Goal: Task Accomplishment & Management: Manage account settings

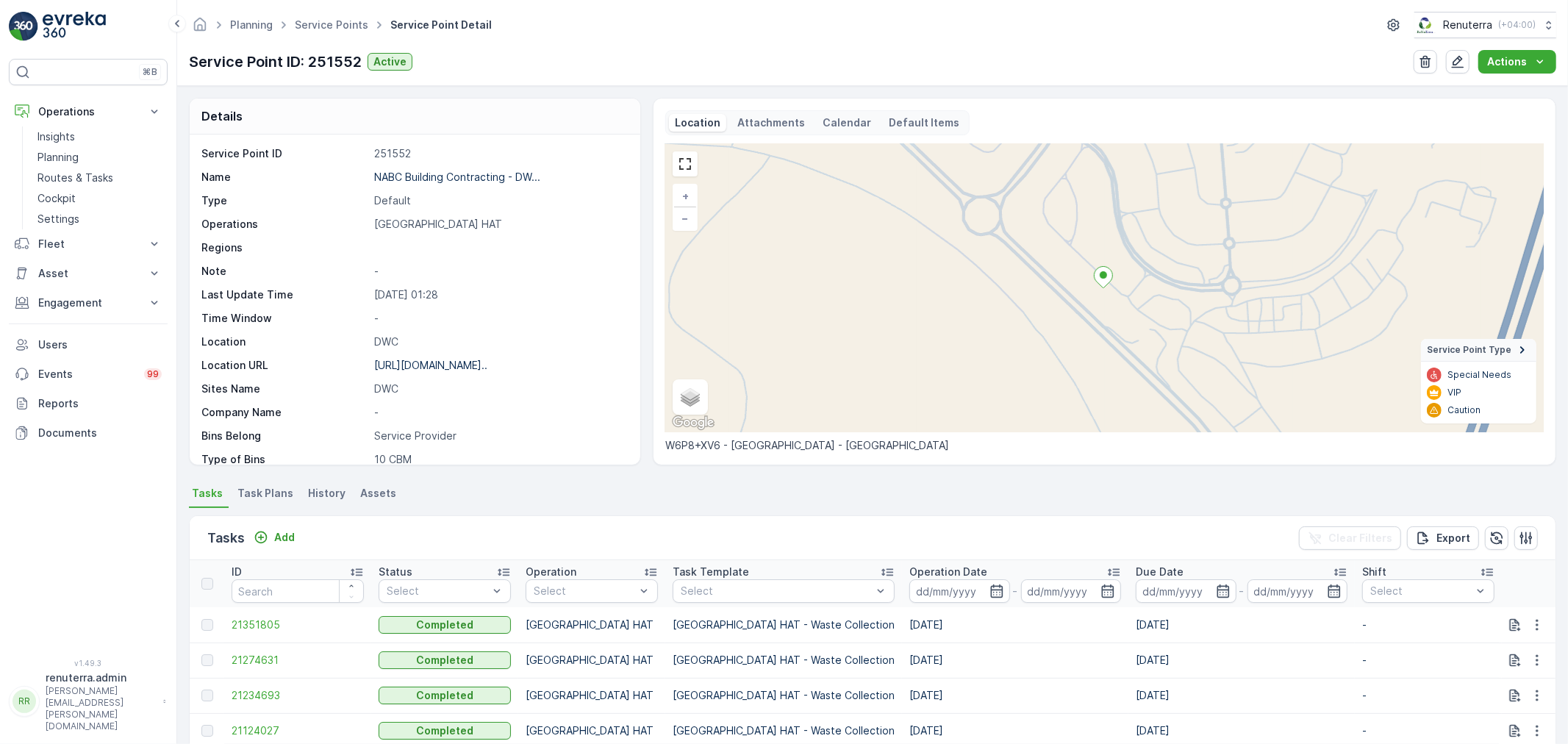
click at [340, 37] on div "Planning Service Points Service Point Detail Renuterra ( +04:00 )" at bounding box center [873, 25] width 1367 height 27
click at [340, 32] on span "Service Points" at bounding box center [332, 25] width 80 height 15
click at [340, 30] on link "Service Points" at bounding box center [332, 24] width 74 height 13
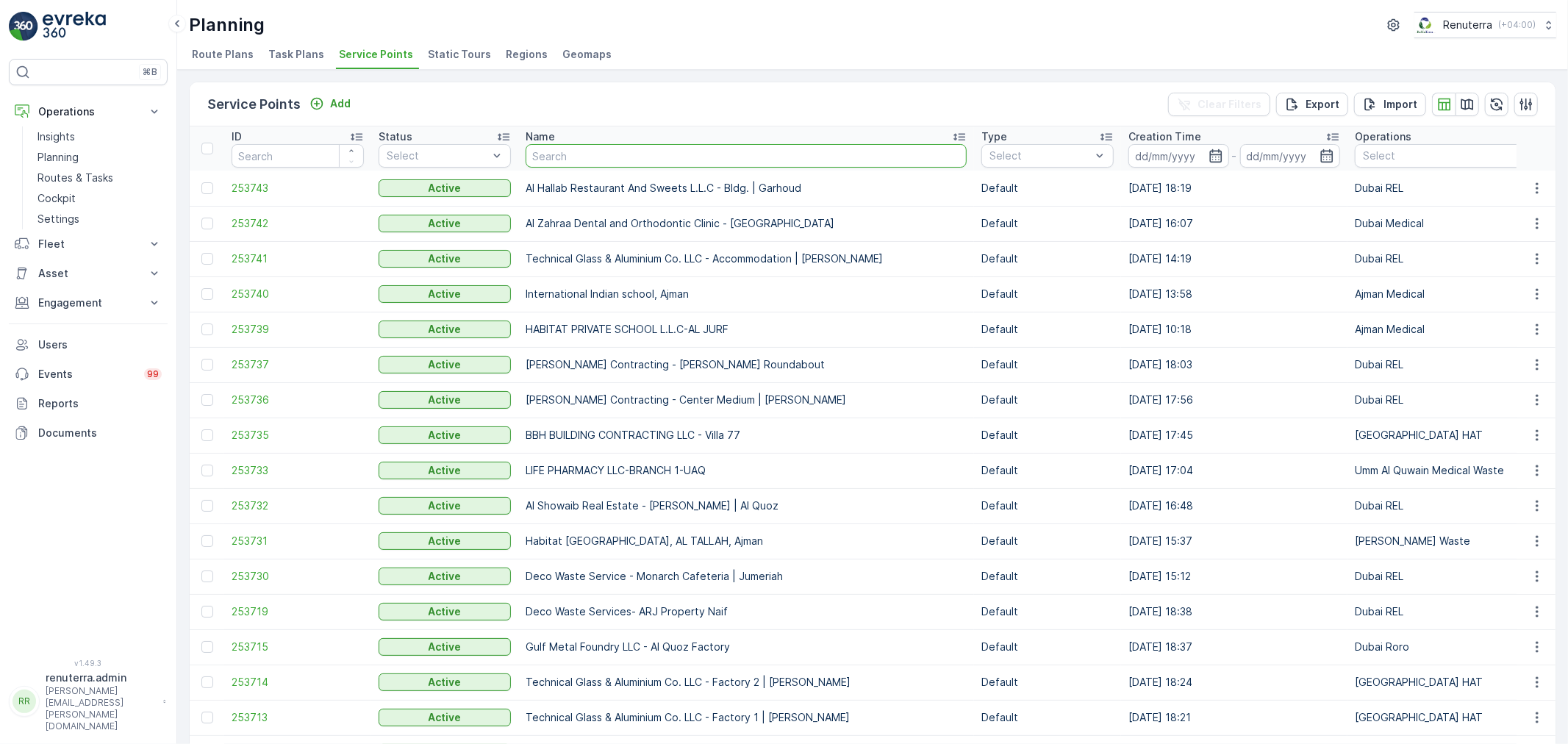
click at [623, 160] on input "text" at bounding box center [746, 156] width 441 height 24
paste input "Afra bader"
type input "Afra bader"
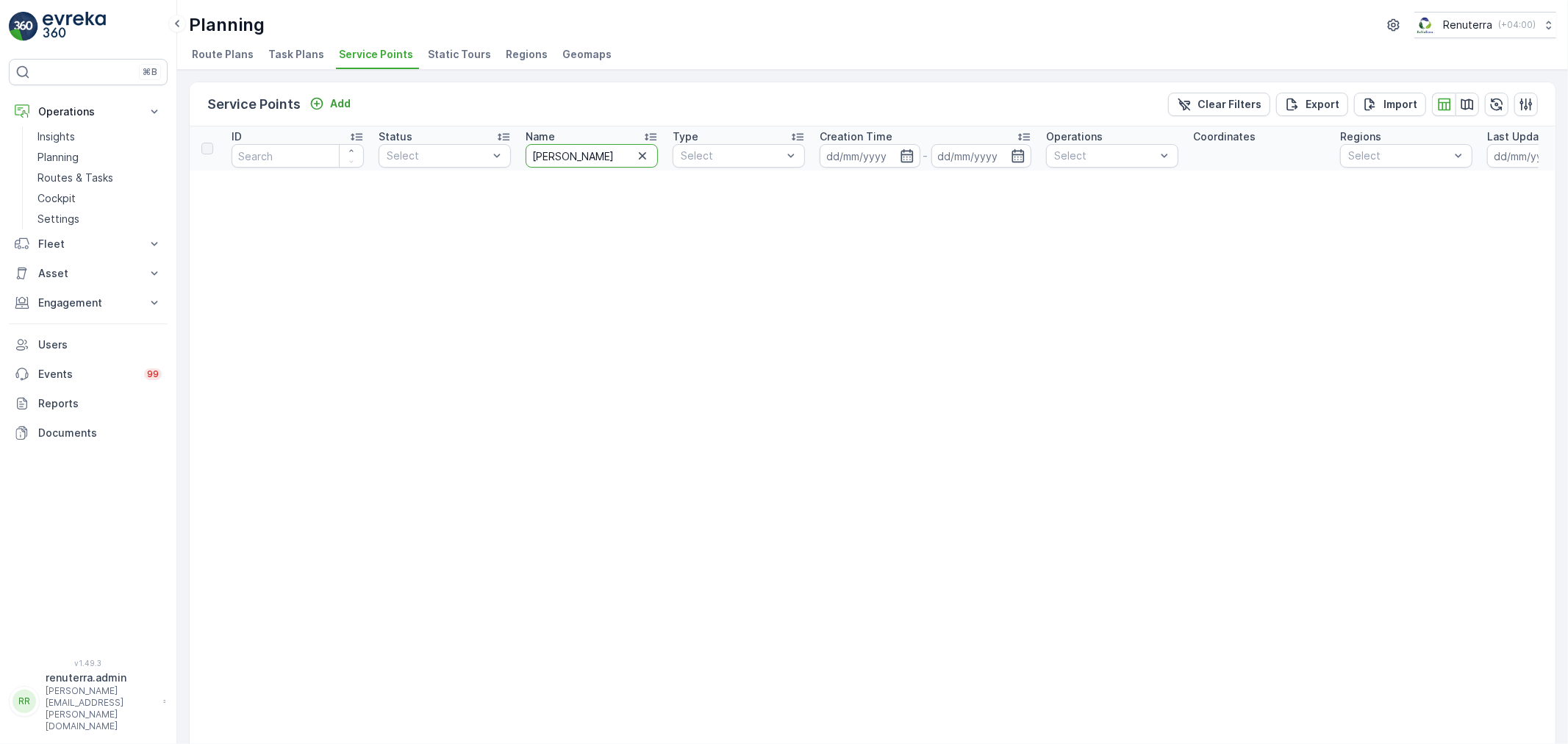
click at [624, 159] on input "Afra bader" at bounding box center [592, 156] width 132 height 24
type input "Afra"
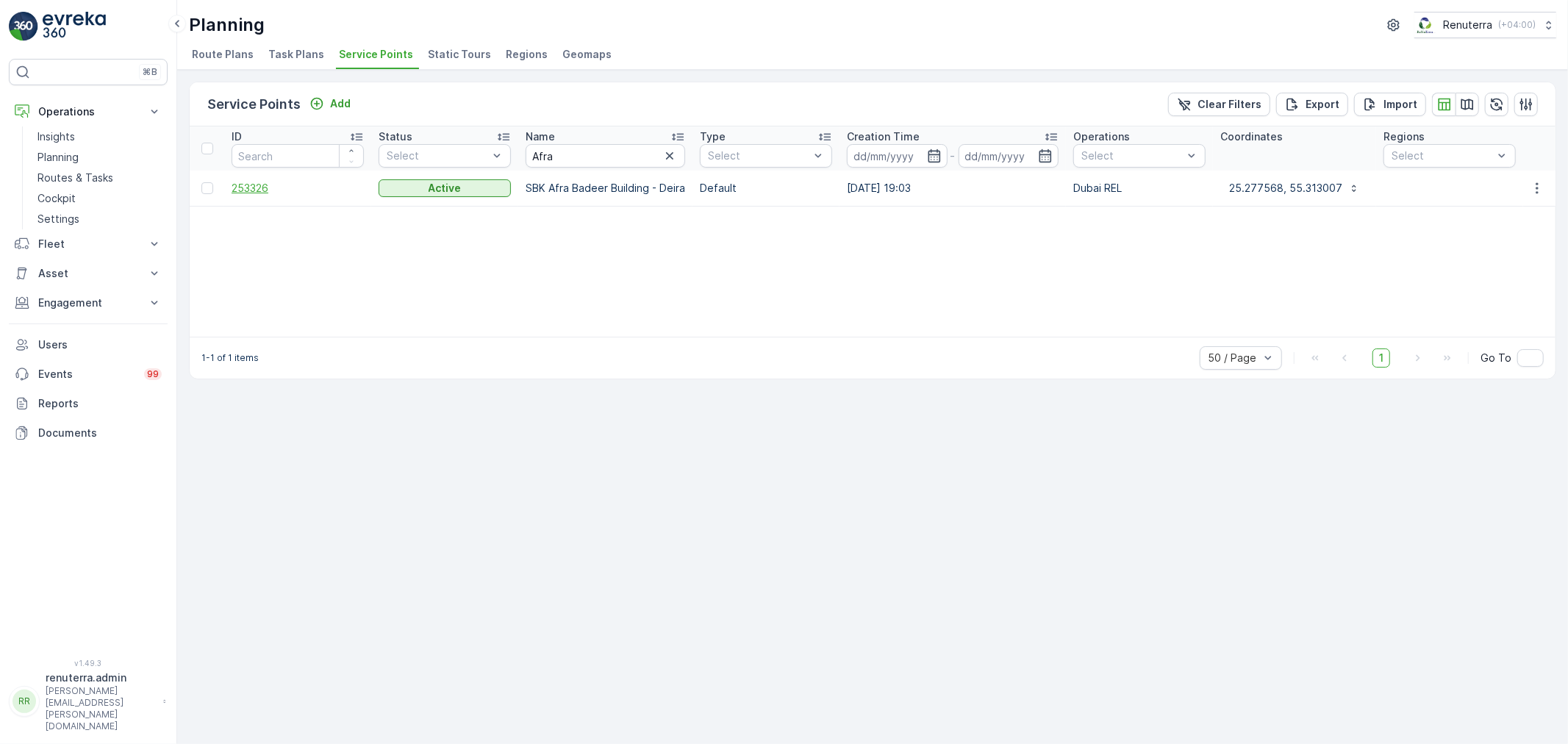
click at [262, 186] on span "253326" at bounding box center [297, 188] width 132 height 15
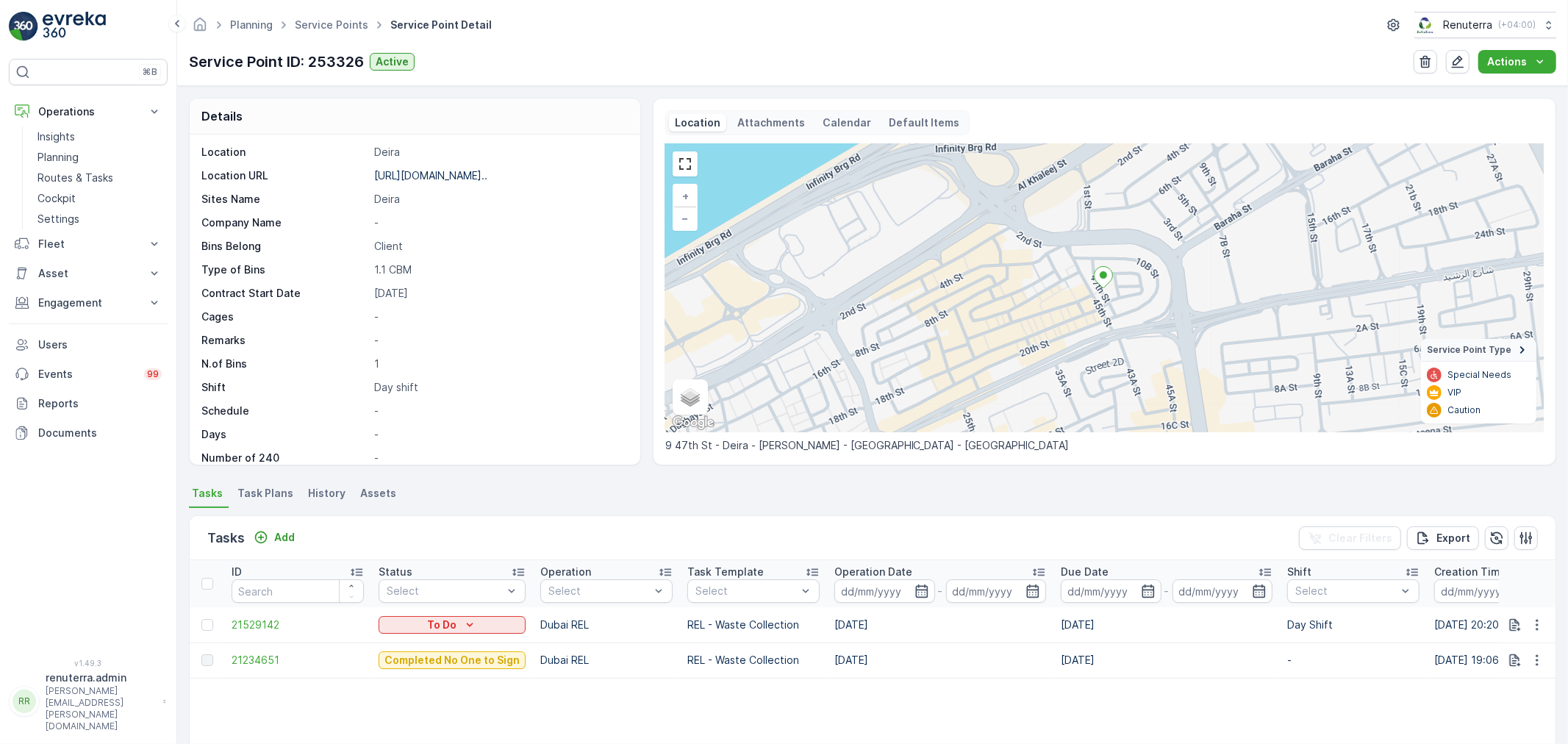
scroll to position [202, 0]
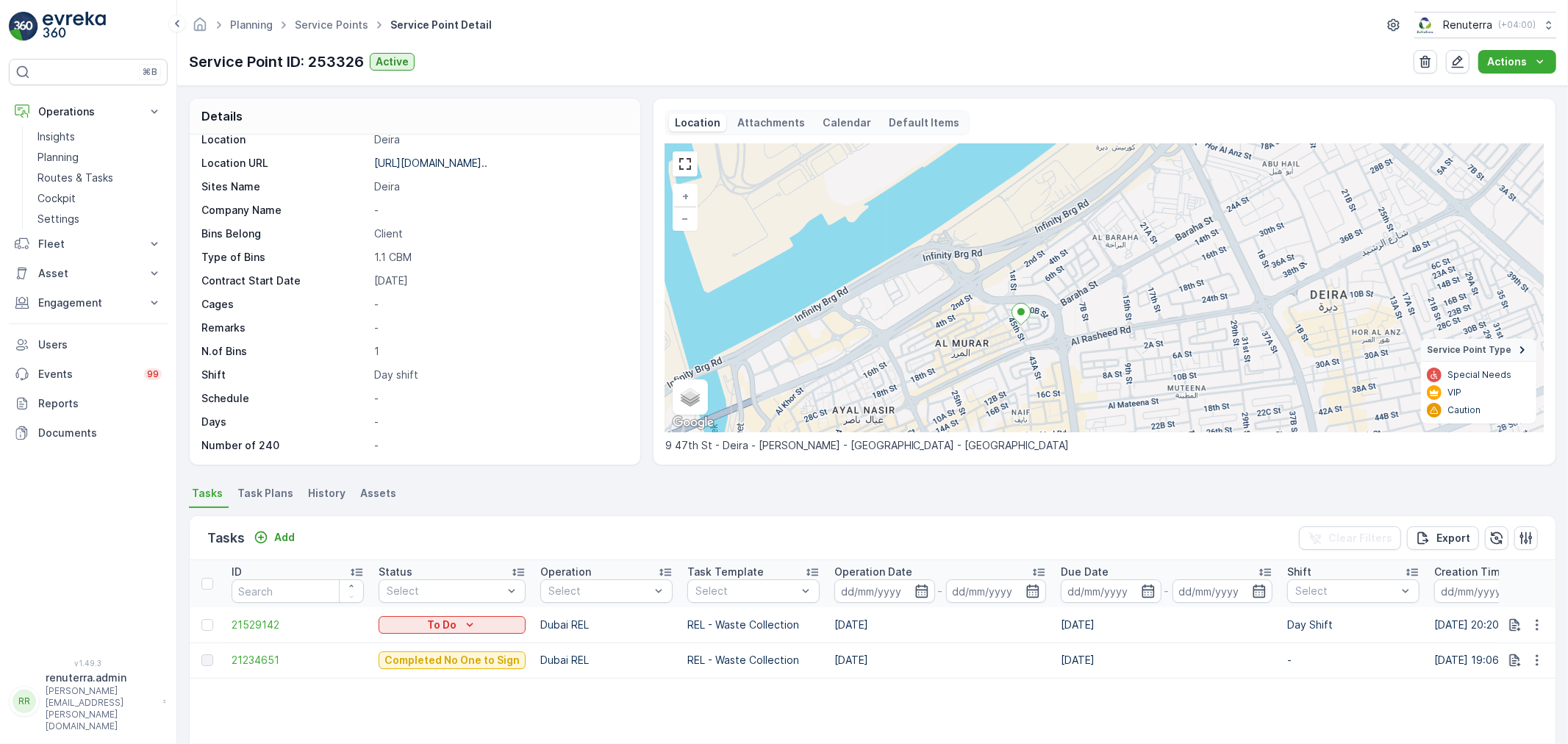
click at [347, 15] on ul "Service Points" at bounding box center [340, 25] width 96 height 21
click at [338, 21] on link "Service Points" at bounding box center [332, 24] width 74 height 13
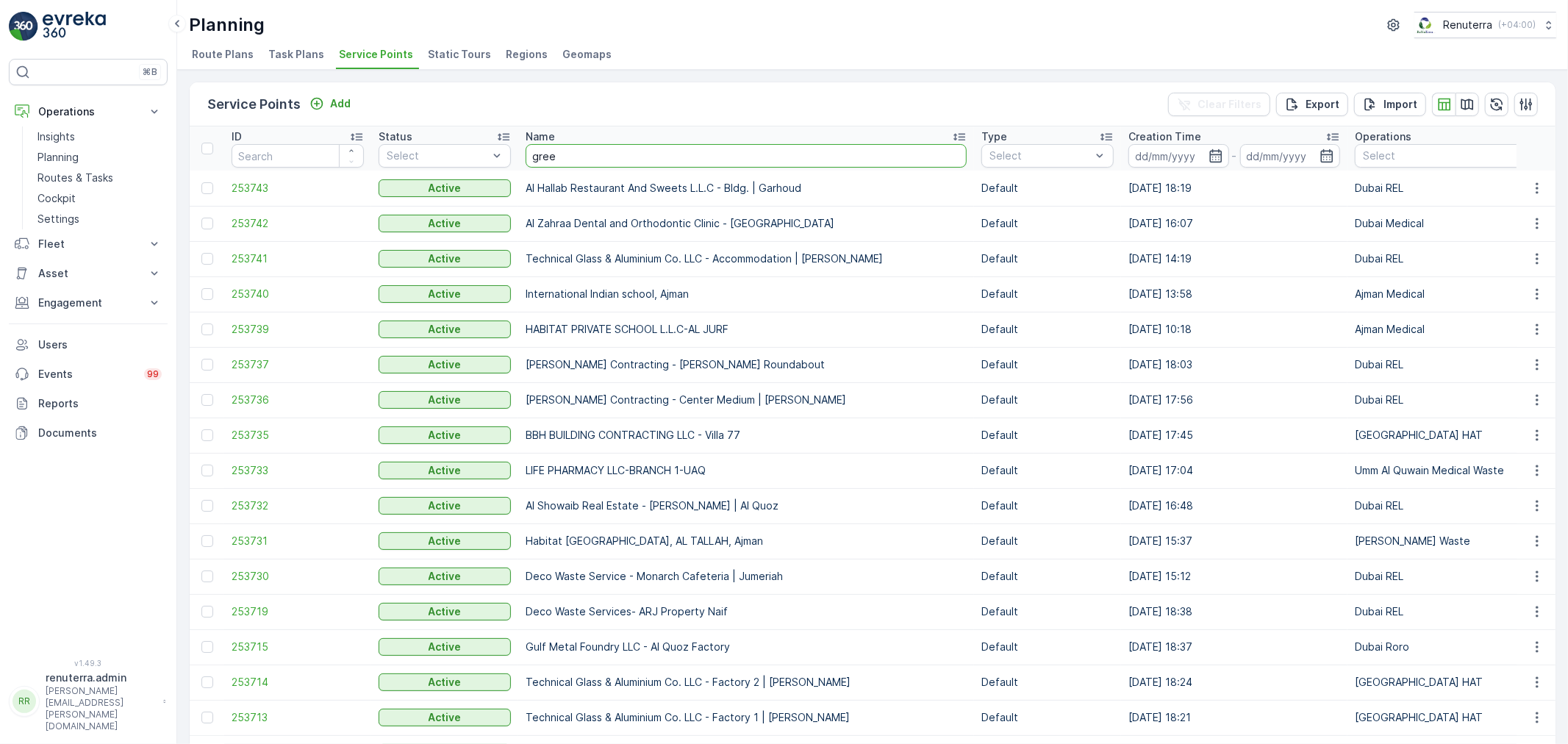
type input "green"
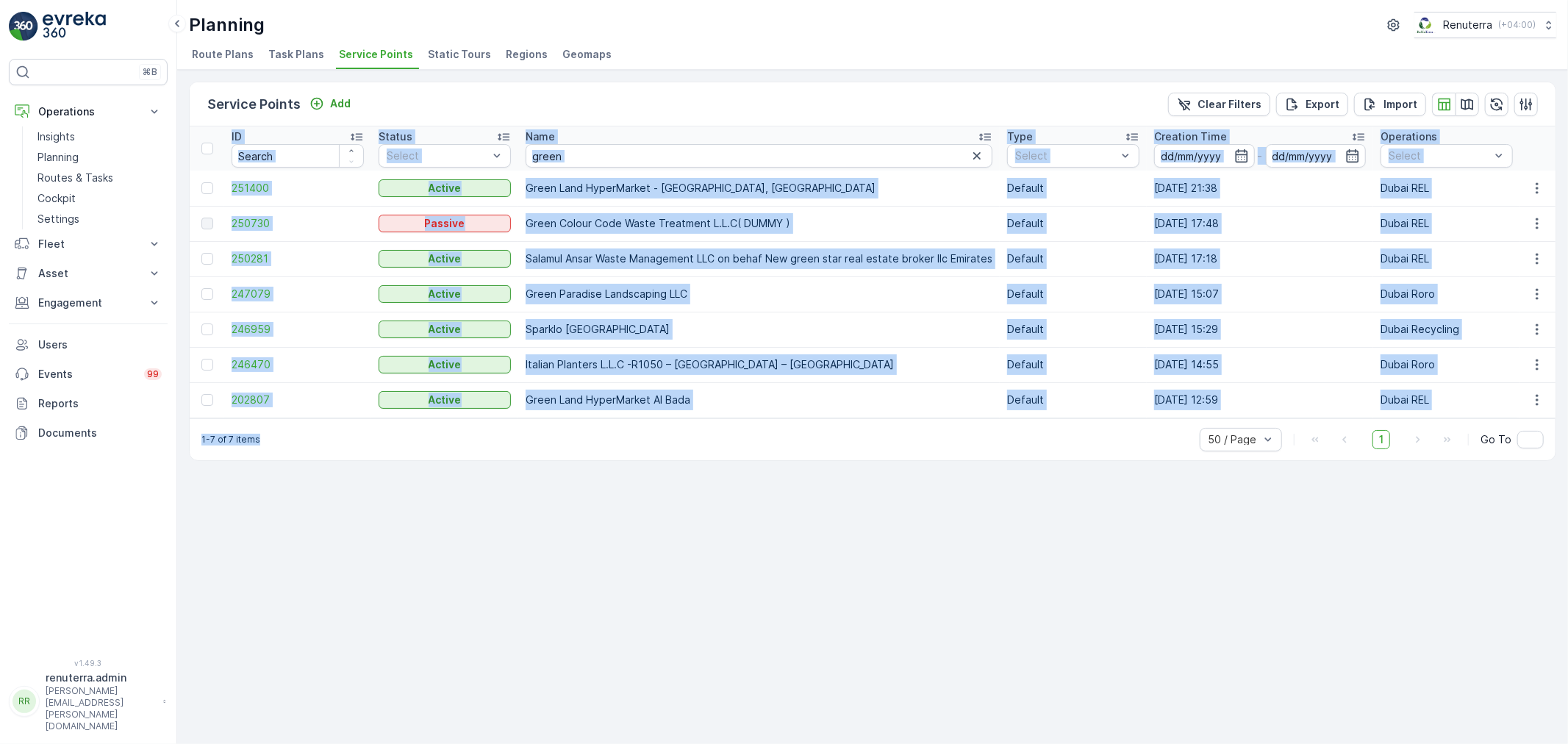
drag, startPoint x: 517, startPoint y: 424, endPoint x: 579, endPoint y: 423, distance: 62.0
click at [579, 423] on div "Service Points Add Clear Filters Export Import ID Status Select Name green Type…" at bounding box center [873, 271] width 1367 height 379
click at [506, 490] on div "Service Points Add Clear Filters Export Import ID Status Select Name green Type…" at bounding box center [873, 406] width 1391 height 674
click at [586, 155] on input "green" at bounding box center [759, 156] width 467 height 24
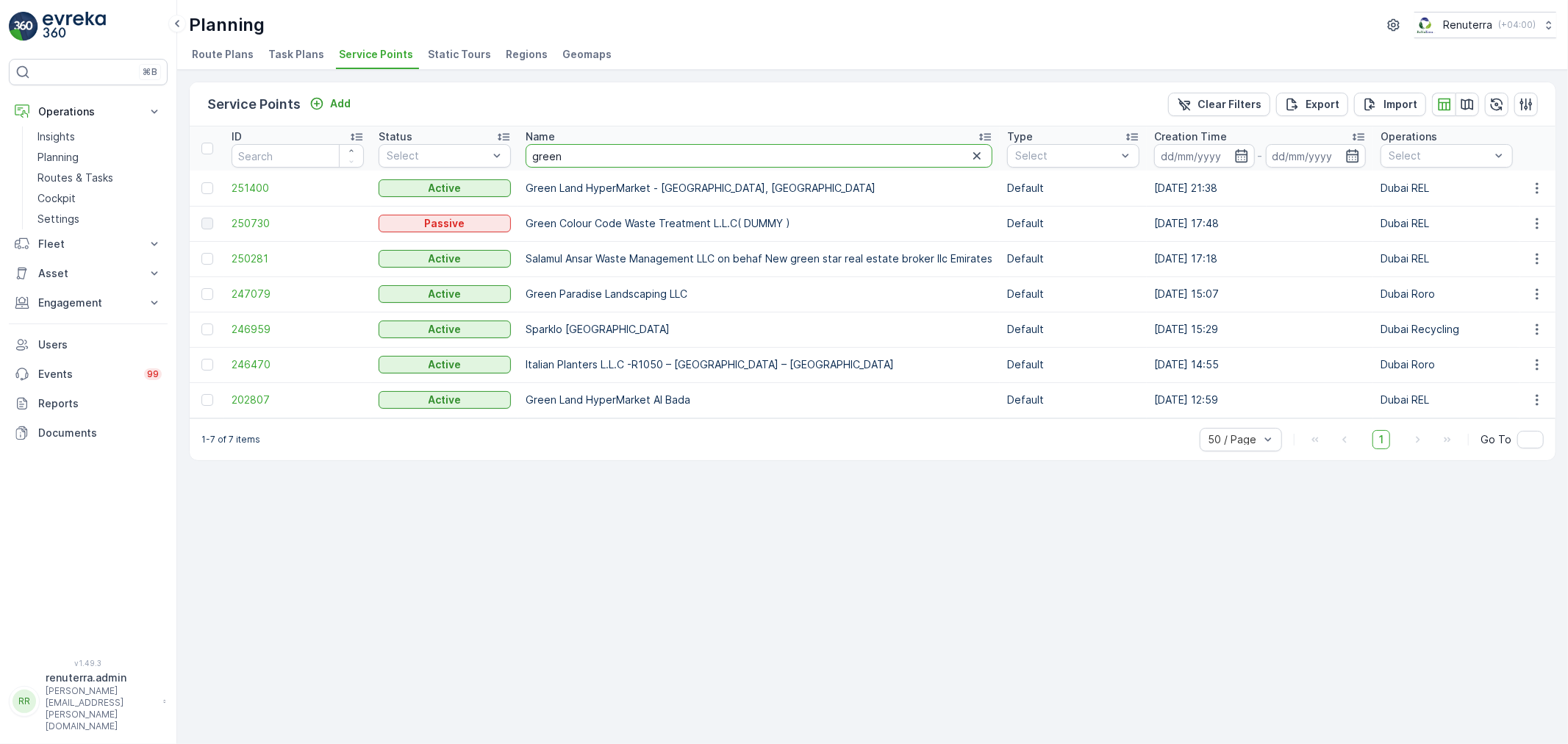
click at [586, 155] on input "green" at bounding box center [759, 156] width 467 height 24
type input "afra"
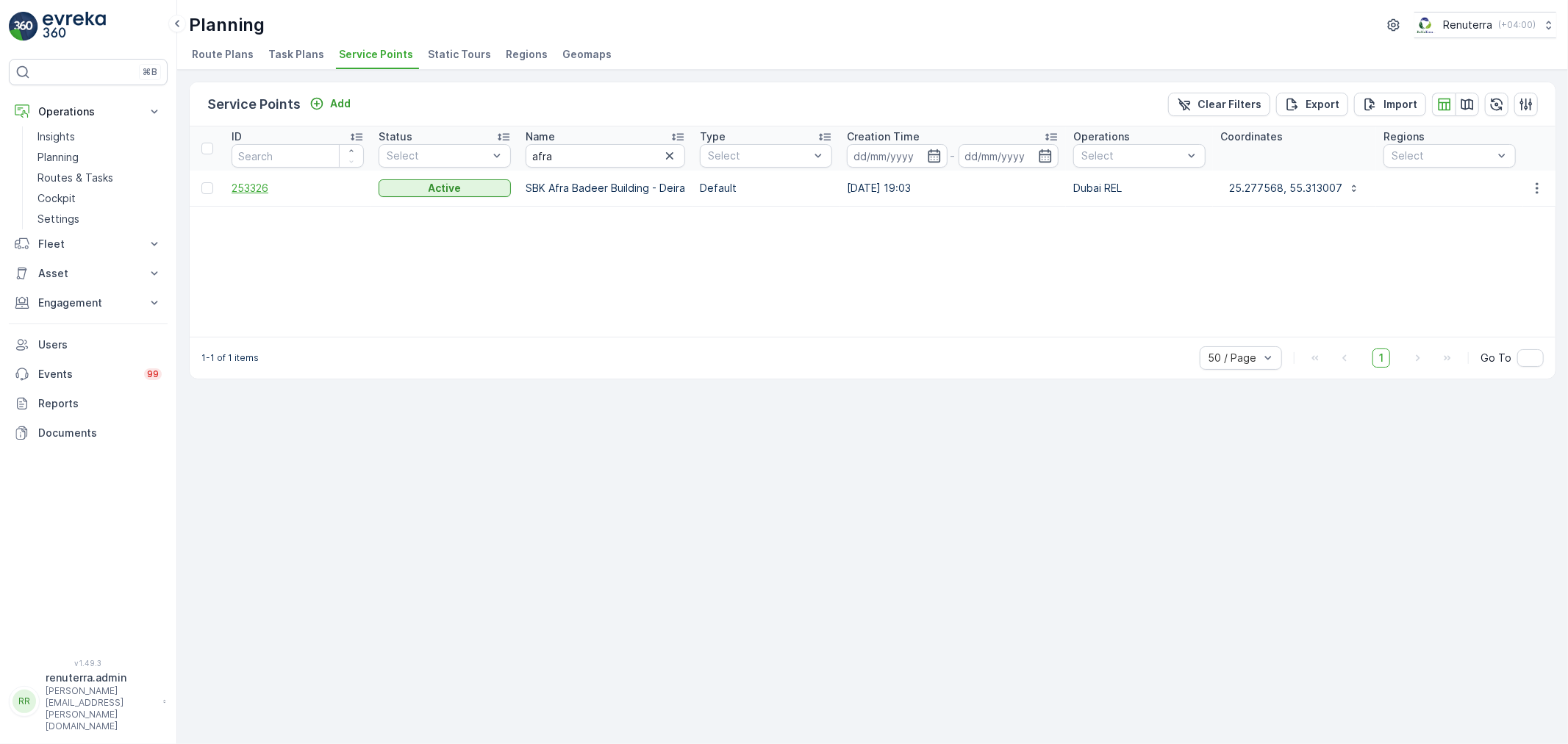
click at [269, 184] on span "253326" at bounding box center [297, 188] width 132 height 15
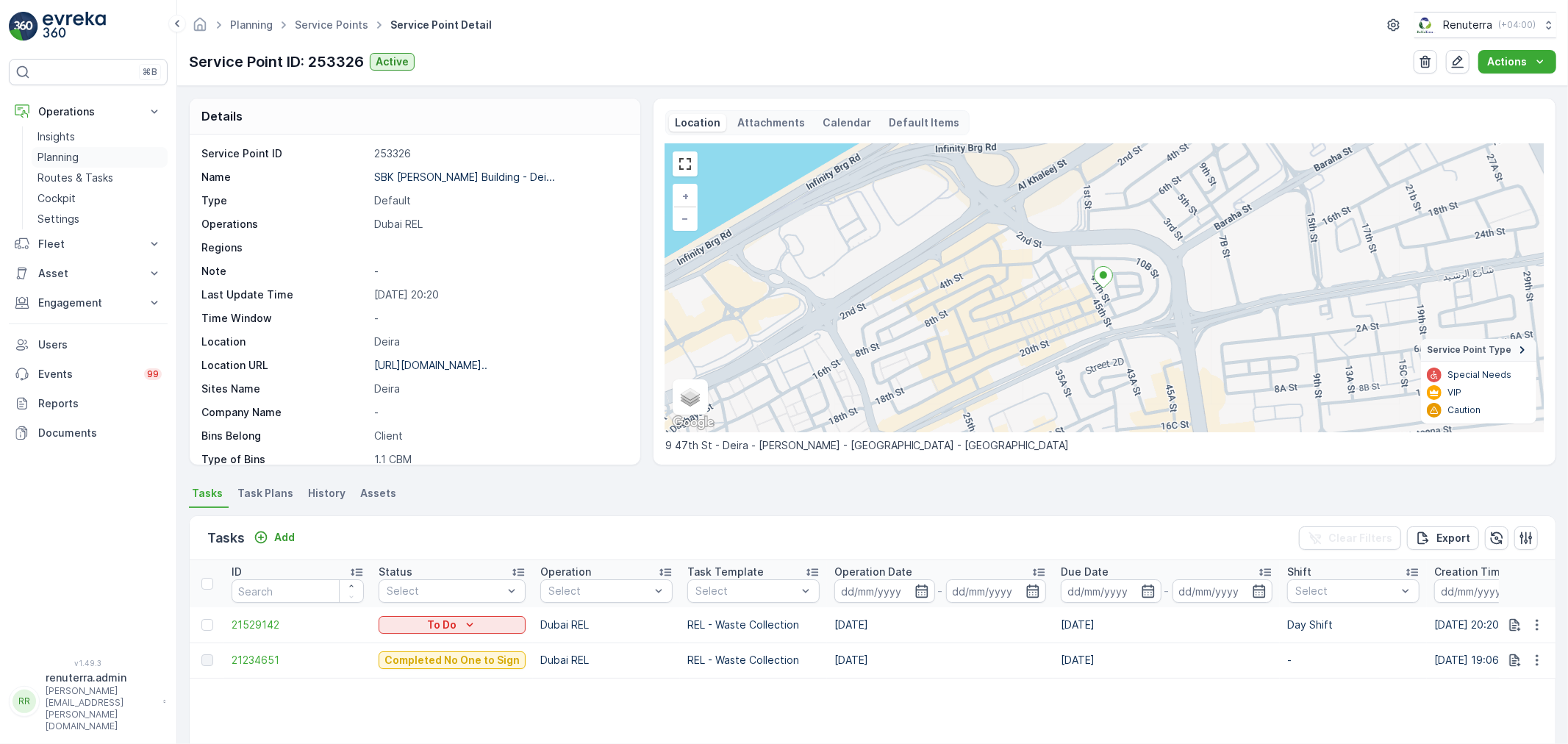
click at [63, 151] on p "Planning" at bounding box center [58, 157] width 41 height 15
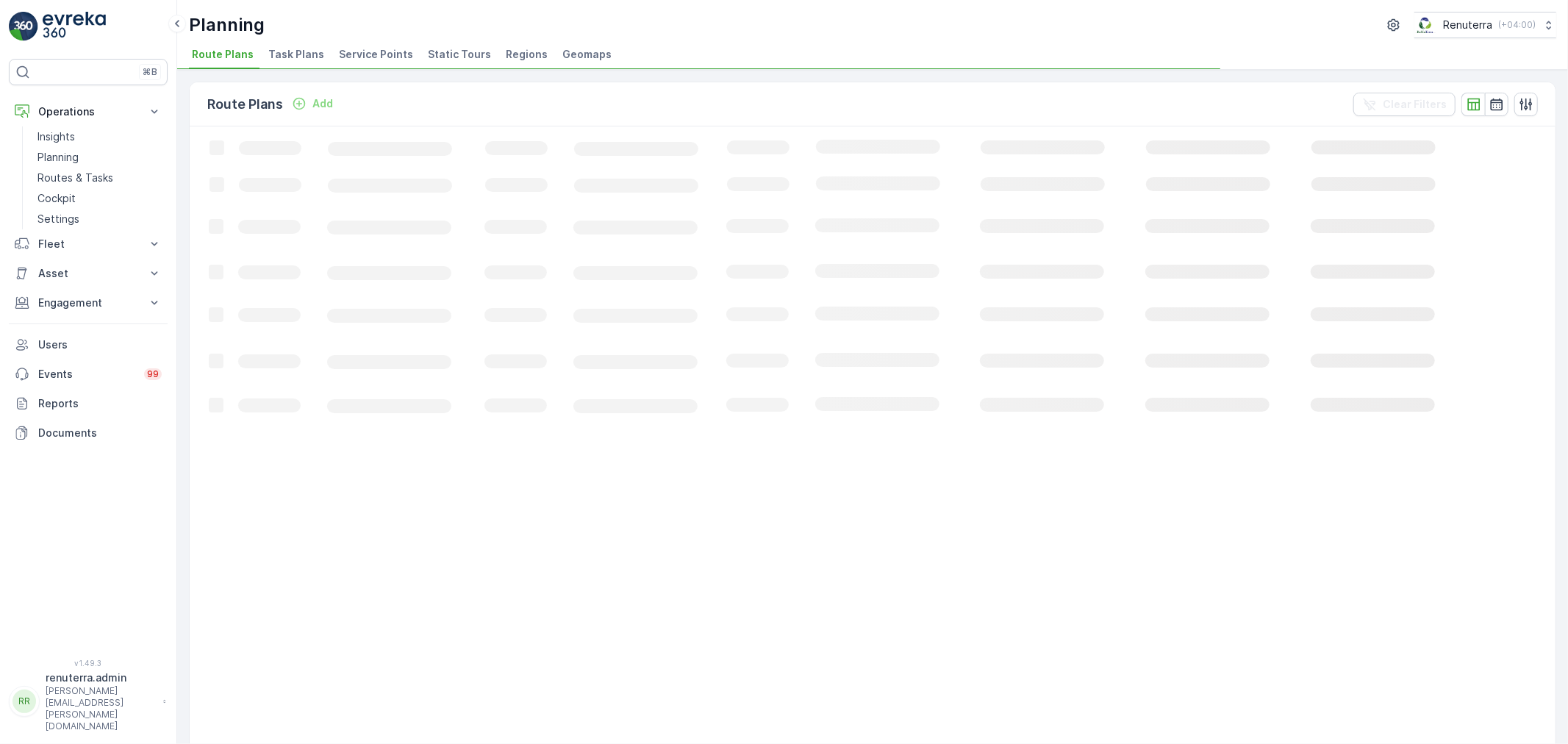
click at [376, 47] on span "Service Points" at bounding box center [376, 54] width 75 height 15
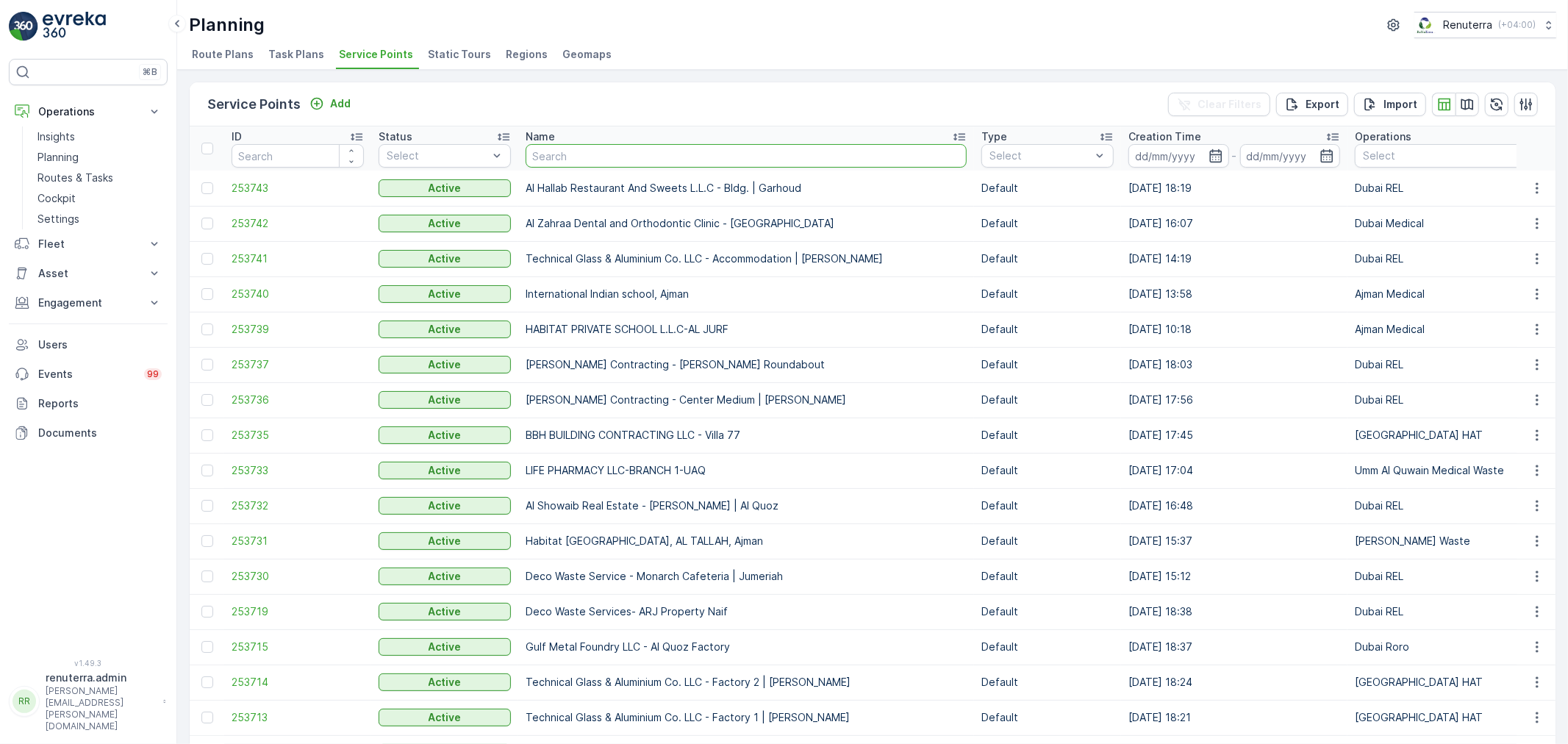
click at [633, 158] on input "text" at bounding box center [746, 156] width 441 height 24
type input "deco was"
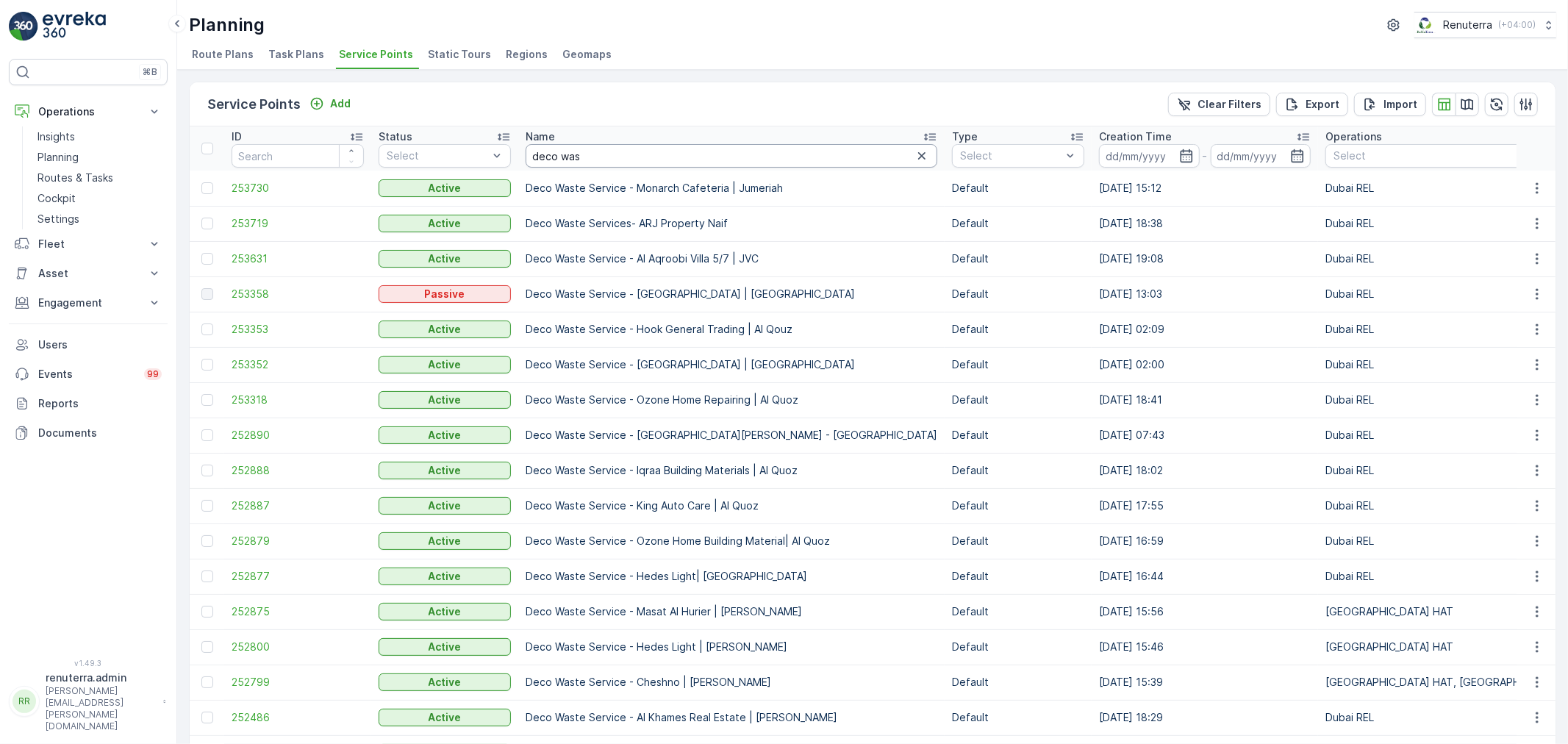
click at [599, 159] on input "deco was" at bounding box center [731, 156] width 411 height 24
drag, startPoint x: 812, startPoint y: 152, endPoint x: 709, endPoint y: 158, distance: 103.2
click at [918, 152] on icon "button" at bounding box center [921, 155] width 7 height 7
click at [709, 158] on input "text" at bounding box center [731, 156] width 411 height 24
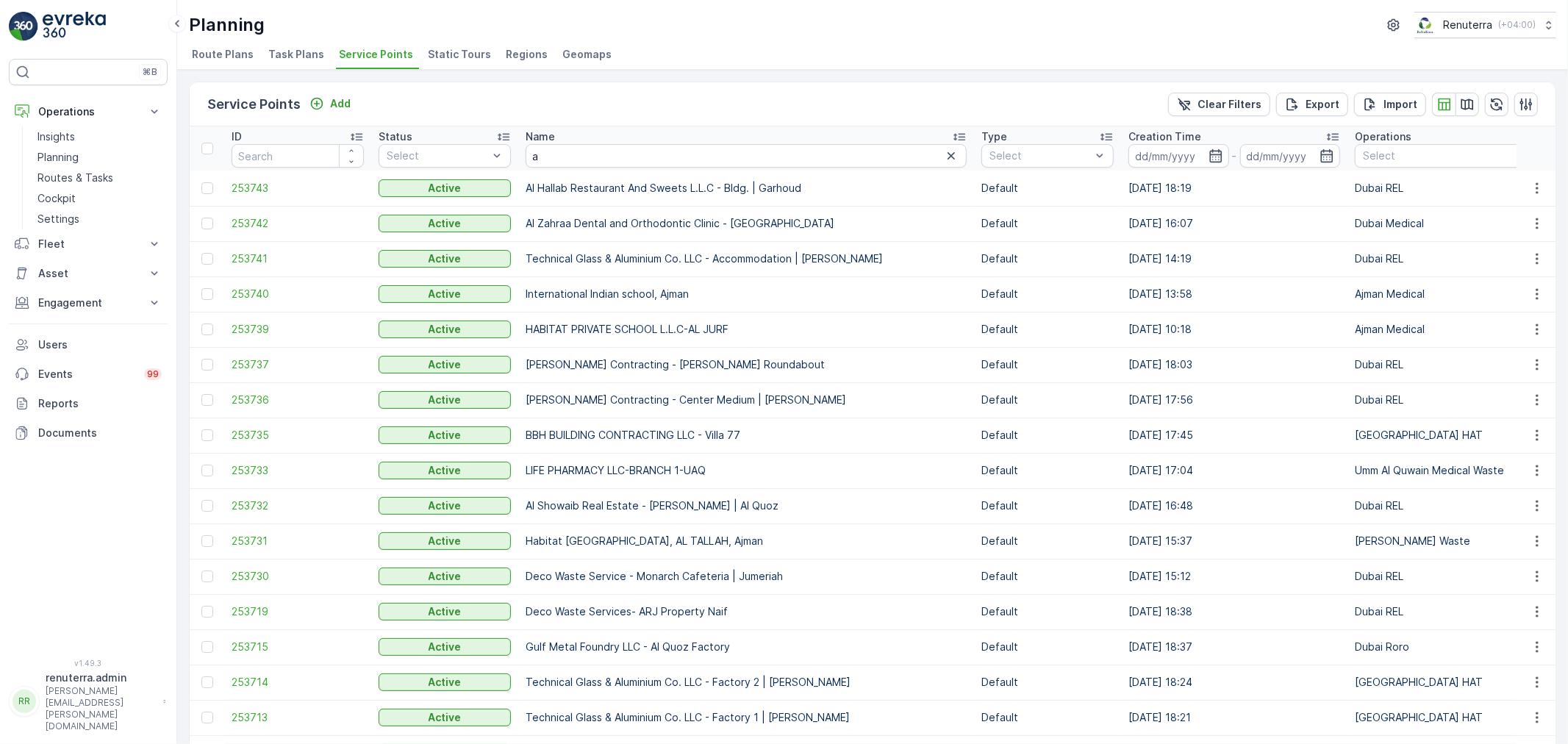
click at [594, 155] on input "a" at bounding box center [746, 156] width 441 height 24
type input "afr"
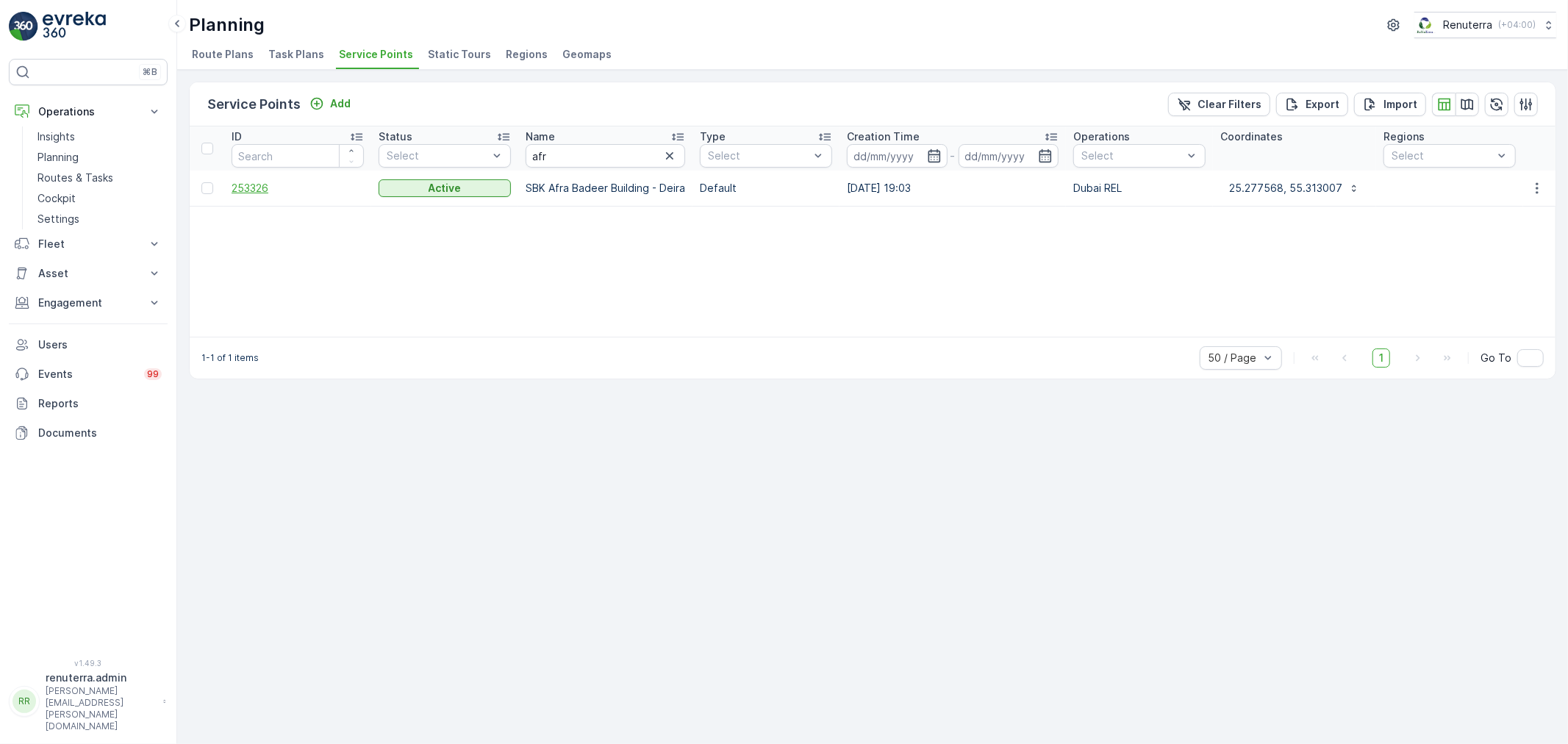
click at [248, 189] on span "253326" at bounding box center [297, 188] width 132 height 15
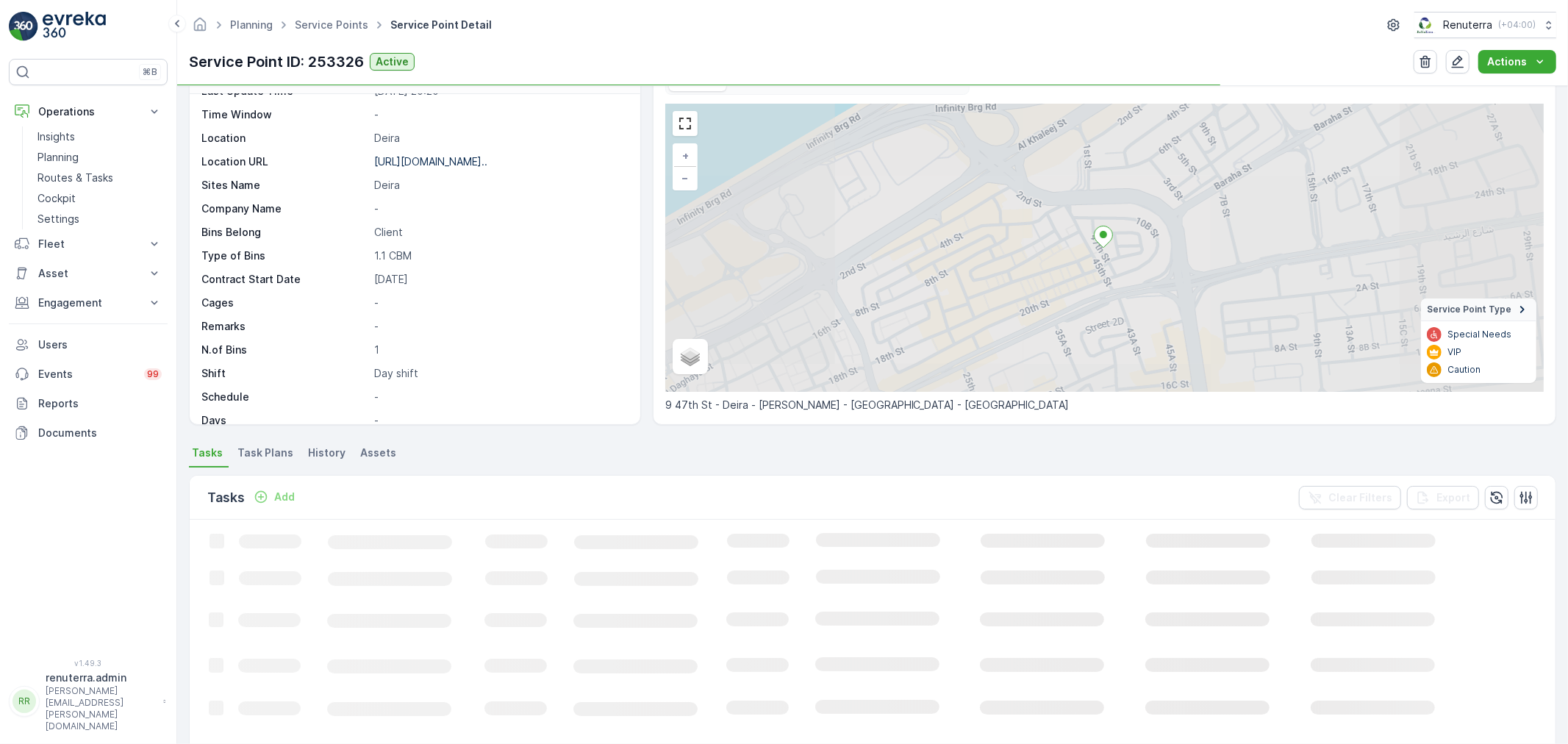
scroll to position [82, 0]
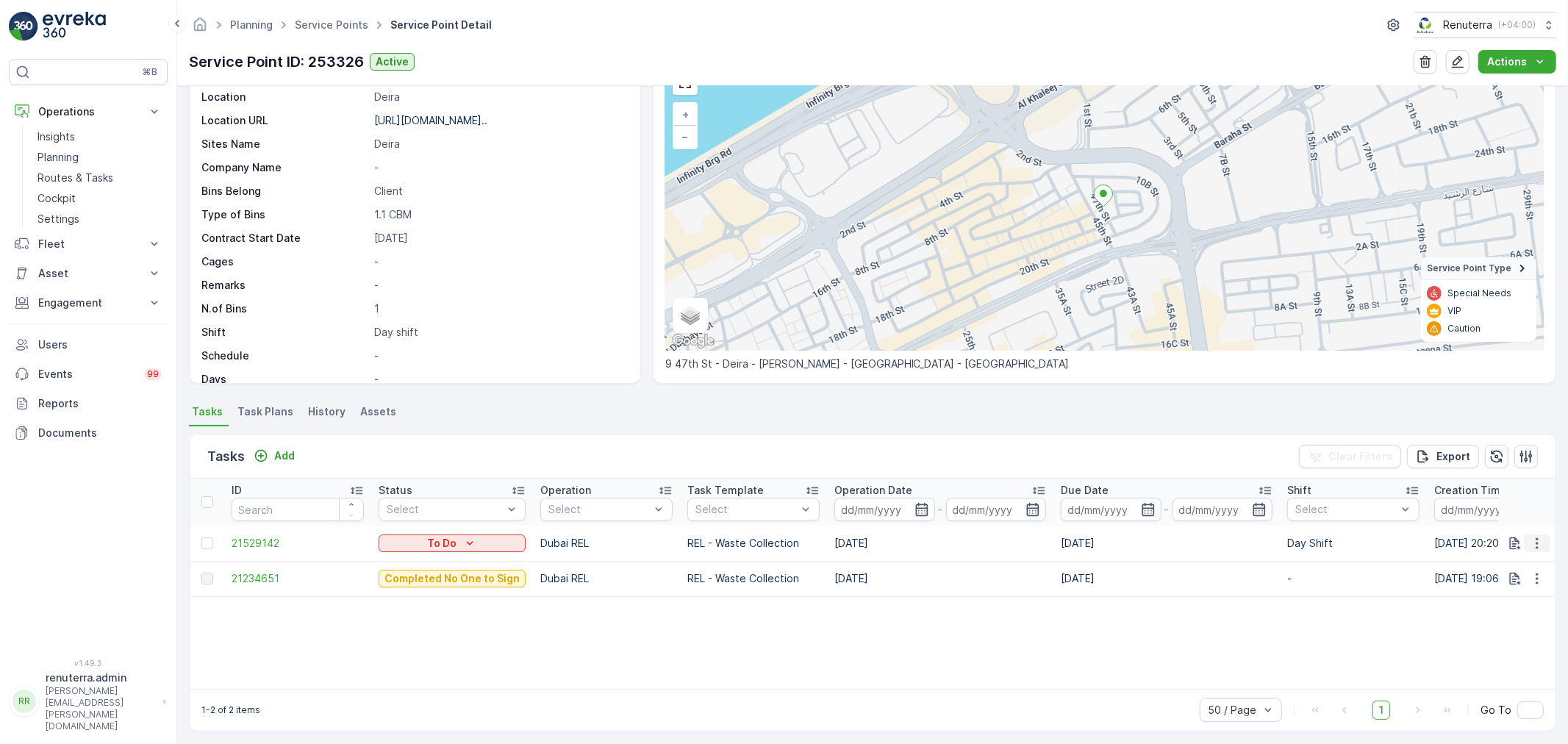
click at [1540, 536] on icon "button" at bounding box center [1536, 543] width 15 height 15
click at [1515, 604] on span "Change Route" at bounding box center [1499, 606] width 72 height 15
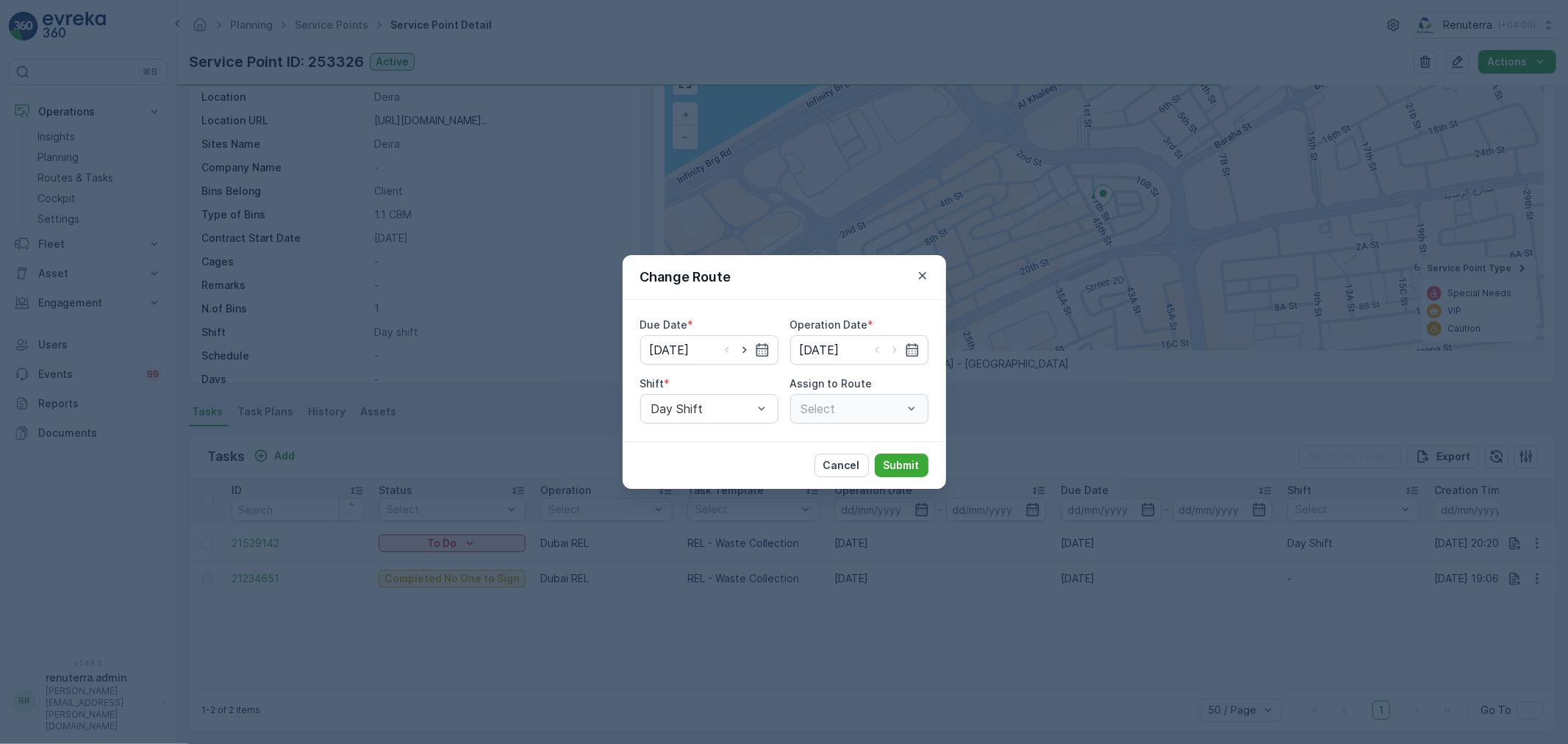
type input "[DATE]"
click at [922, 278] on icon "button" at bounding box center [922, 275] width 15 height 15
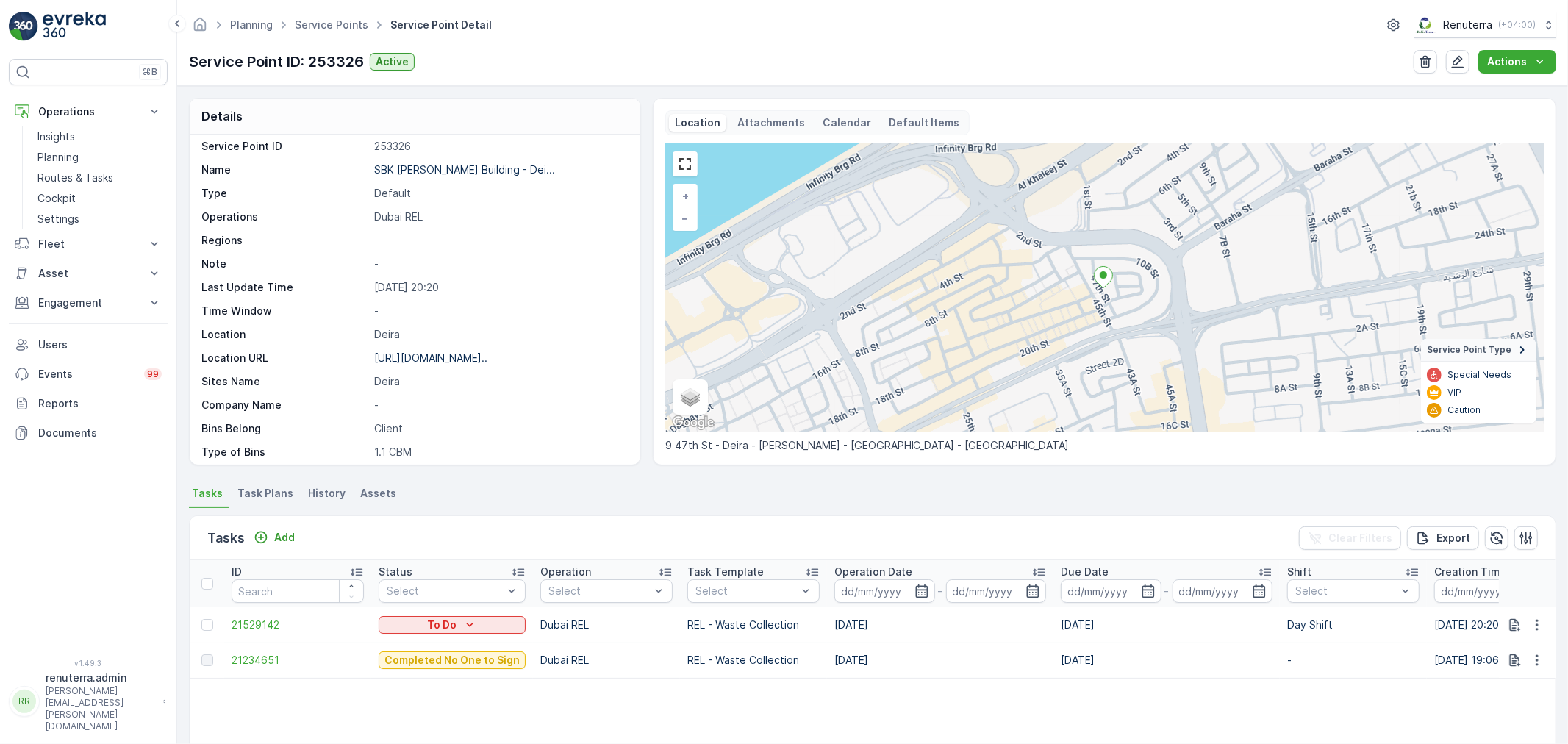
scroll to position [0, 0]
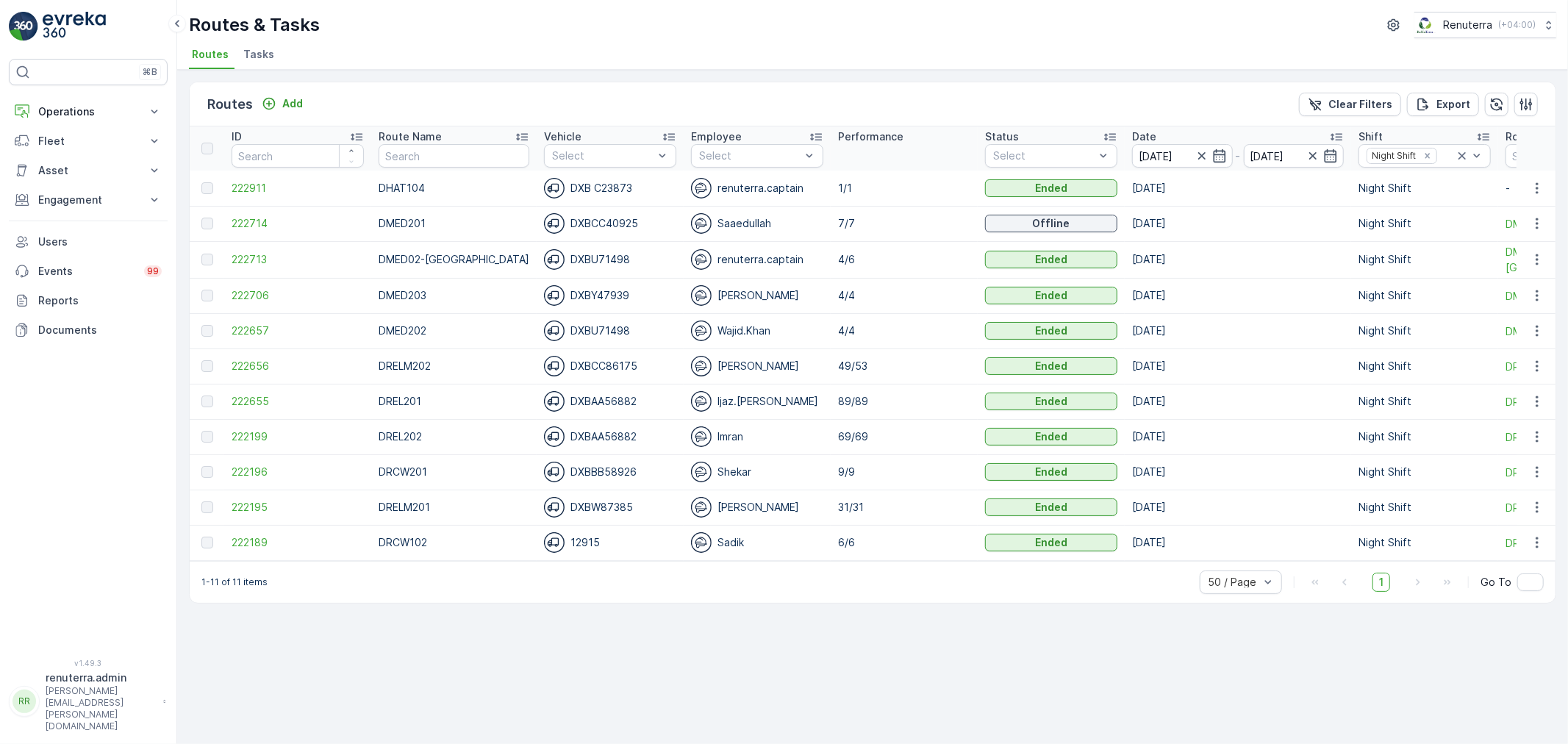
scroll to position [0, 34]
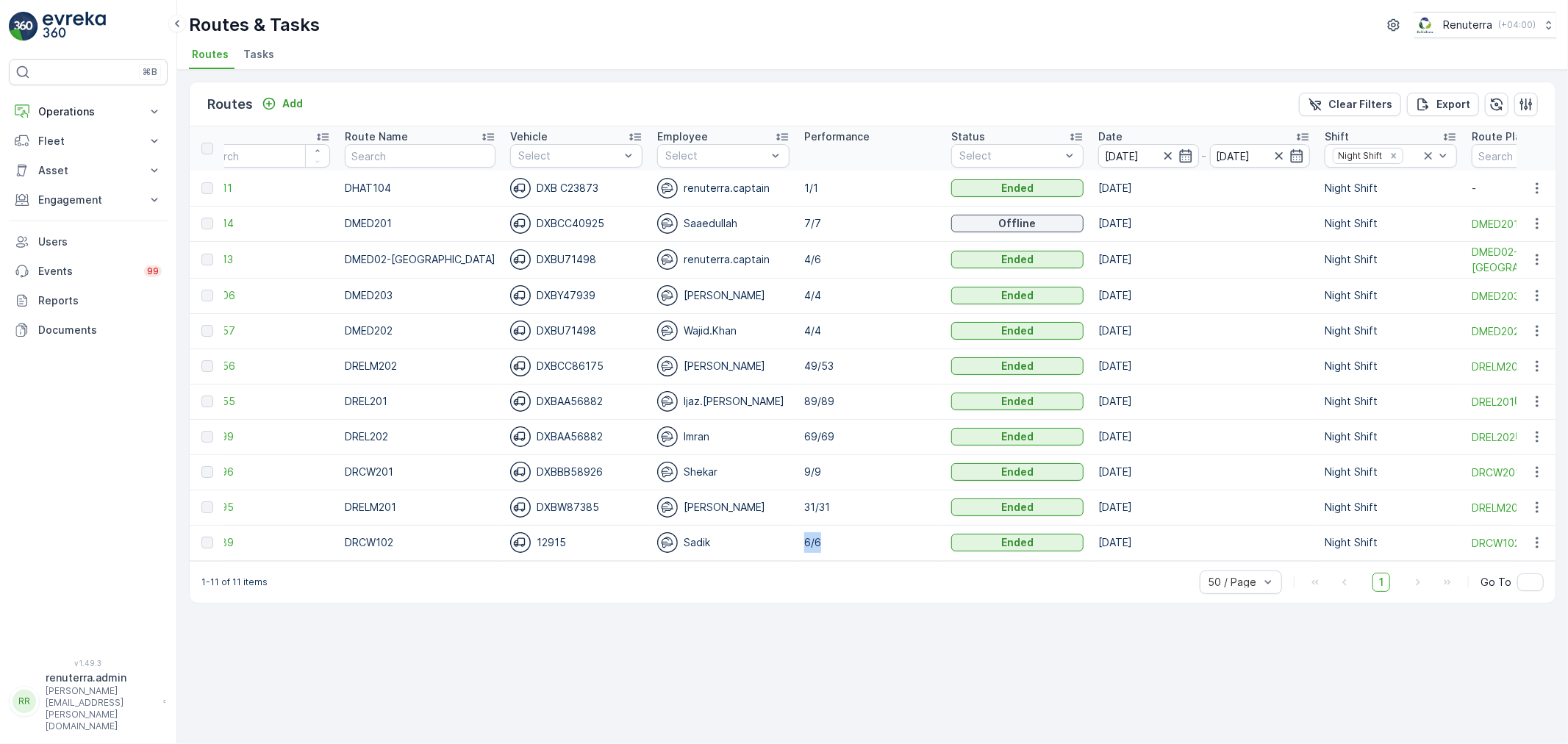
drag, startPoint x: 775, startPoint y: 559, endPoint x: 891, endPoint y: 559, distance: 116.0
click at [888, 559] on tr "222189 DRCW102 12915 Sadik 6/6 Ended 08.09.2025 Night Shift DRCW102" at bounding box center [903, 542] width 1495 height 35
click at [858, 604] on div "Routes Add Clear Filters Export ID Route Name Vehicle Select Employee Select Pe…" at bounding box center [873, 343] width 1367 height 522
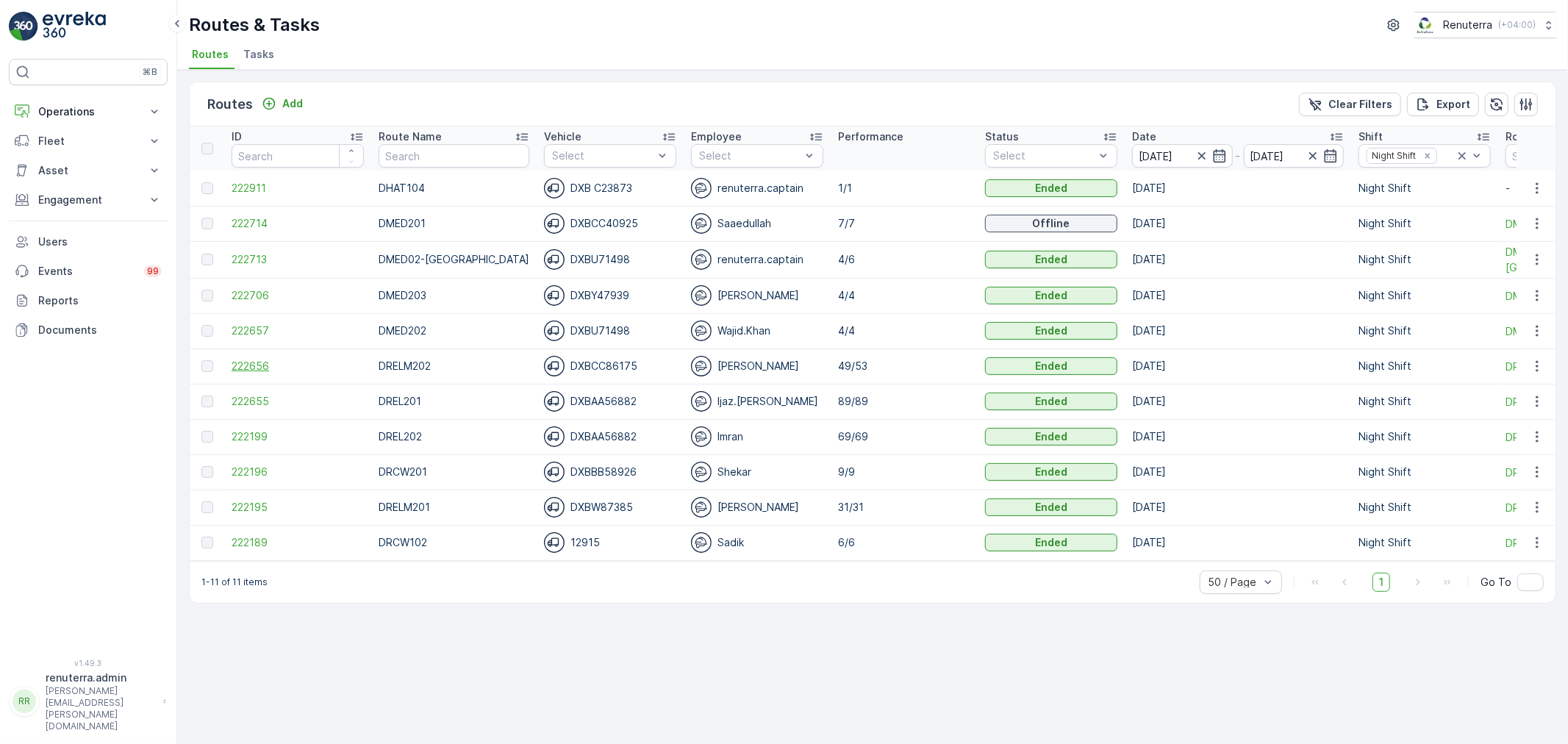
click at [246, 361] on span "222656" at bounding box center [297, 366] width 132 height 15
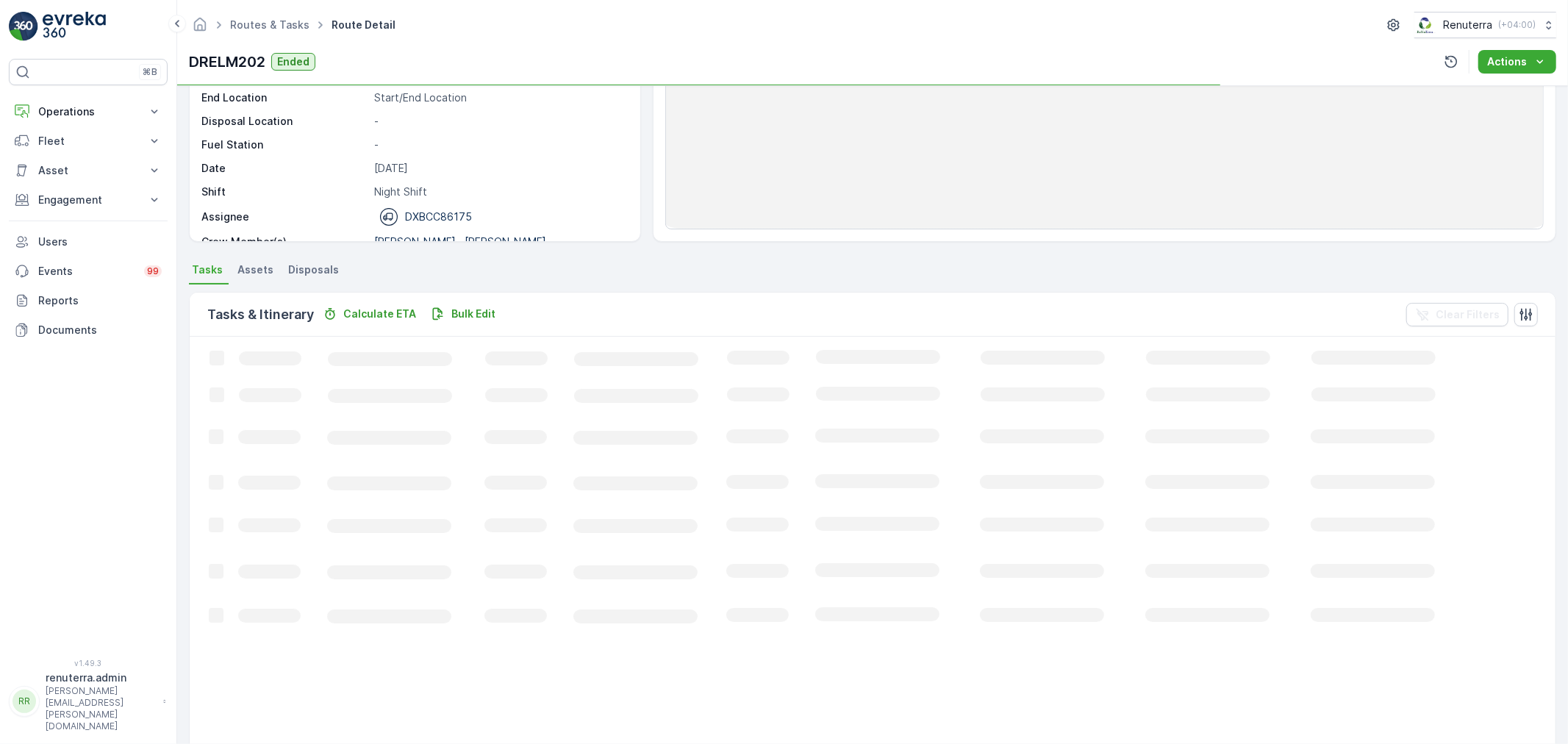
scroll to position [163, 0]
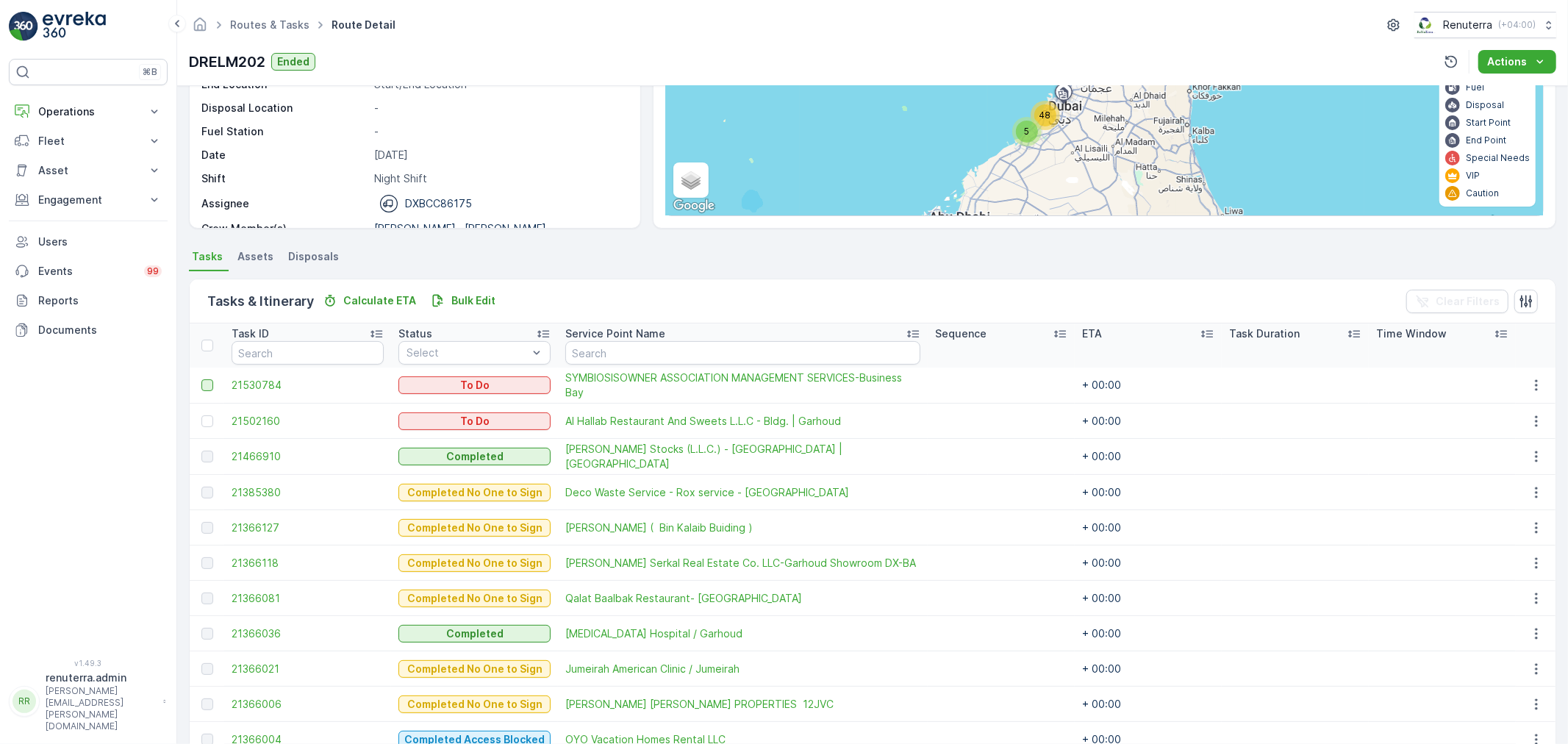
click at [210, 380] on div at bounding box center [207, 385] width 12 height 12
click at [201, 379] on input "checkbox" at bounding box center [201, 379] width 0 height 0
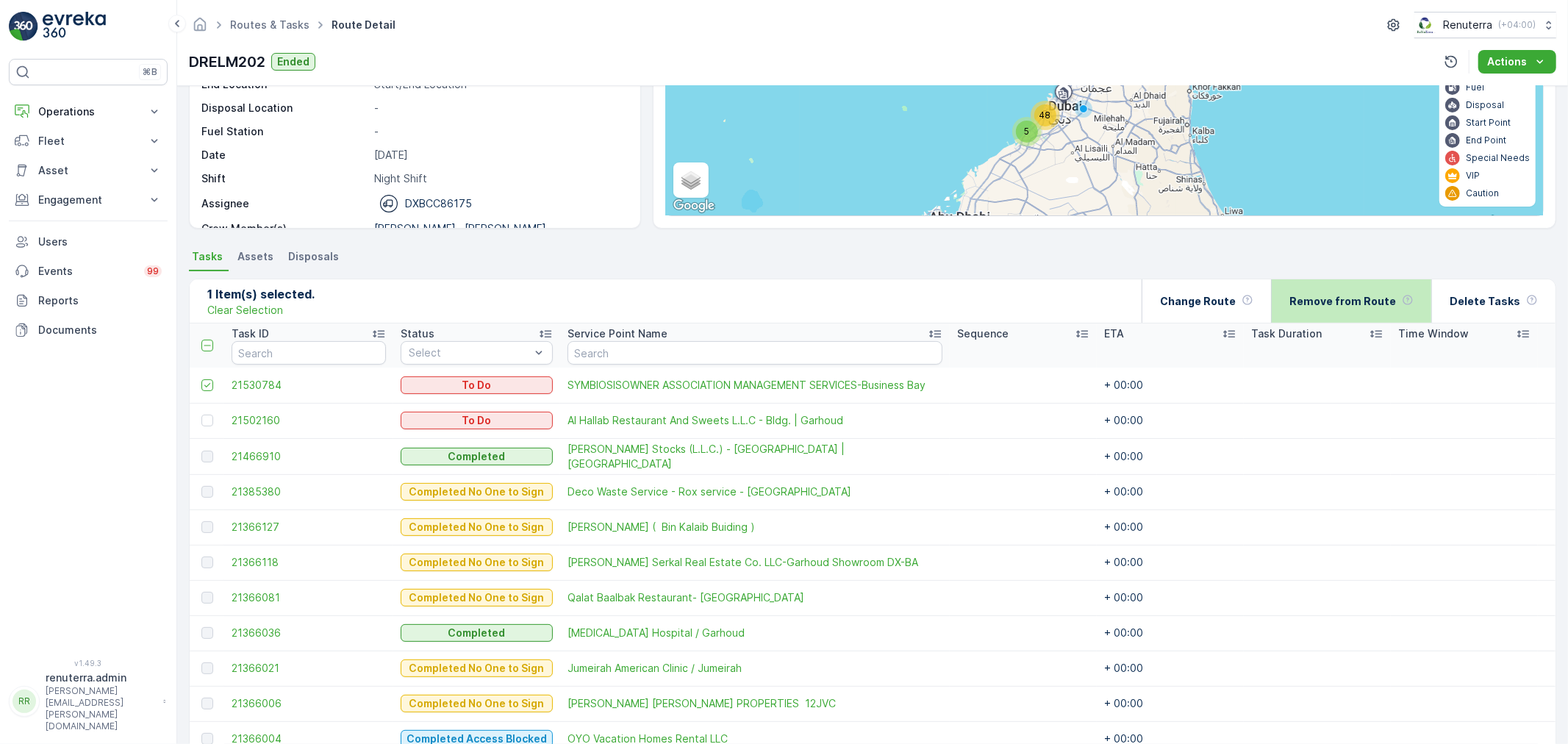
click at [1375, 299] on p "Remove from Route" at bounding box center [1342, 301] width 107 height 15
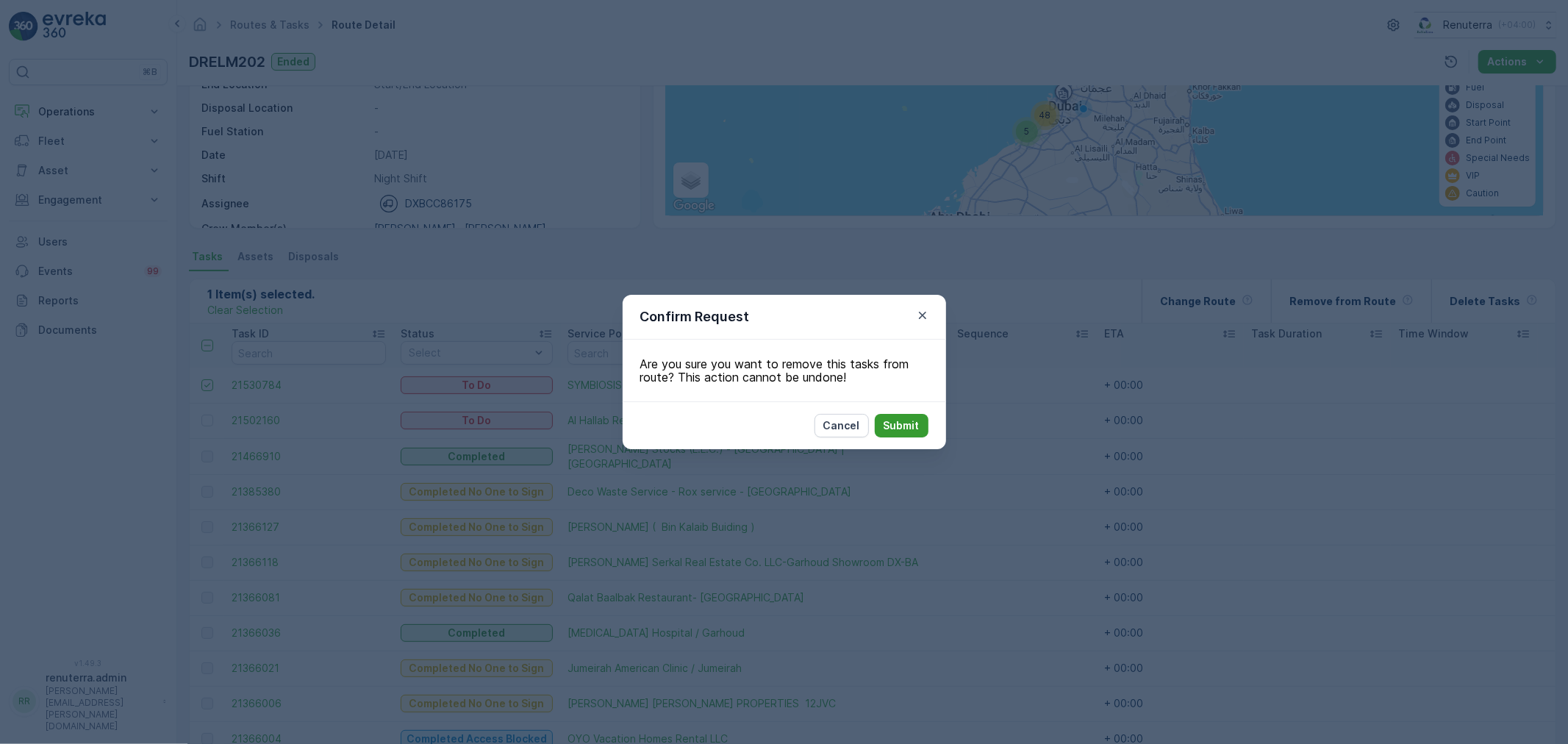
click at [912, 429] on p "Submit" at bounding box center [902, 425] width 36 height 15
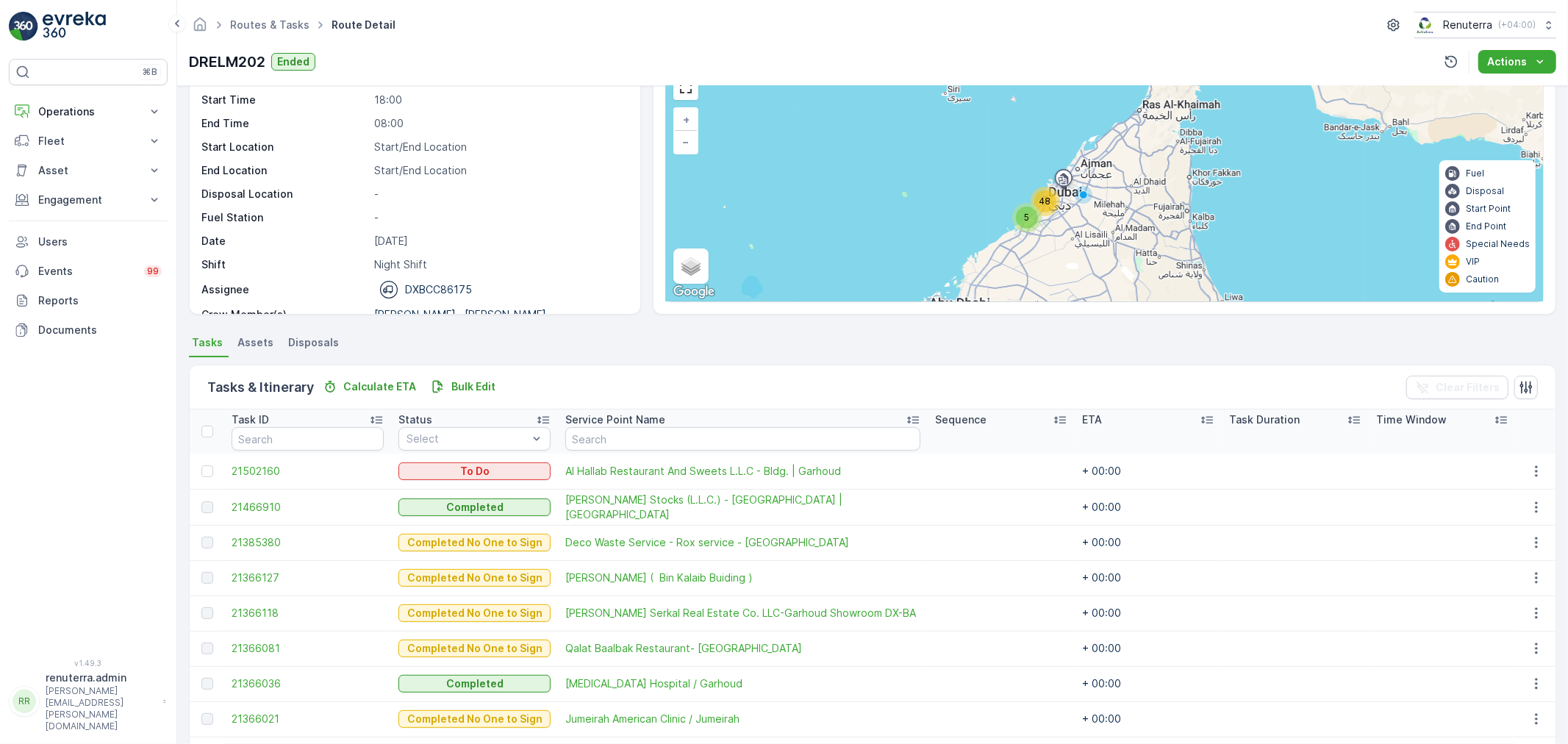
scroll to position [0, 0]
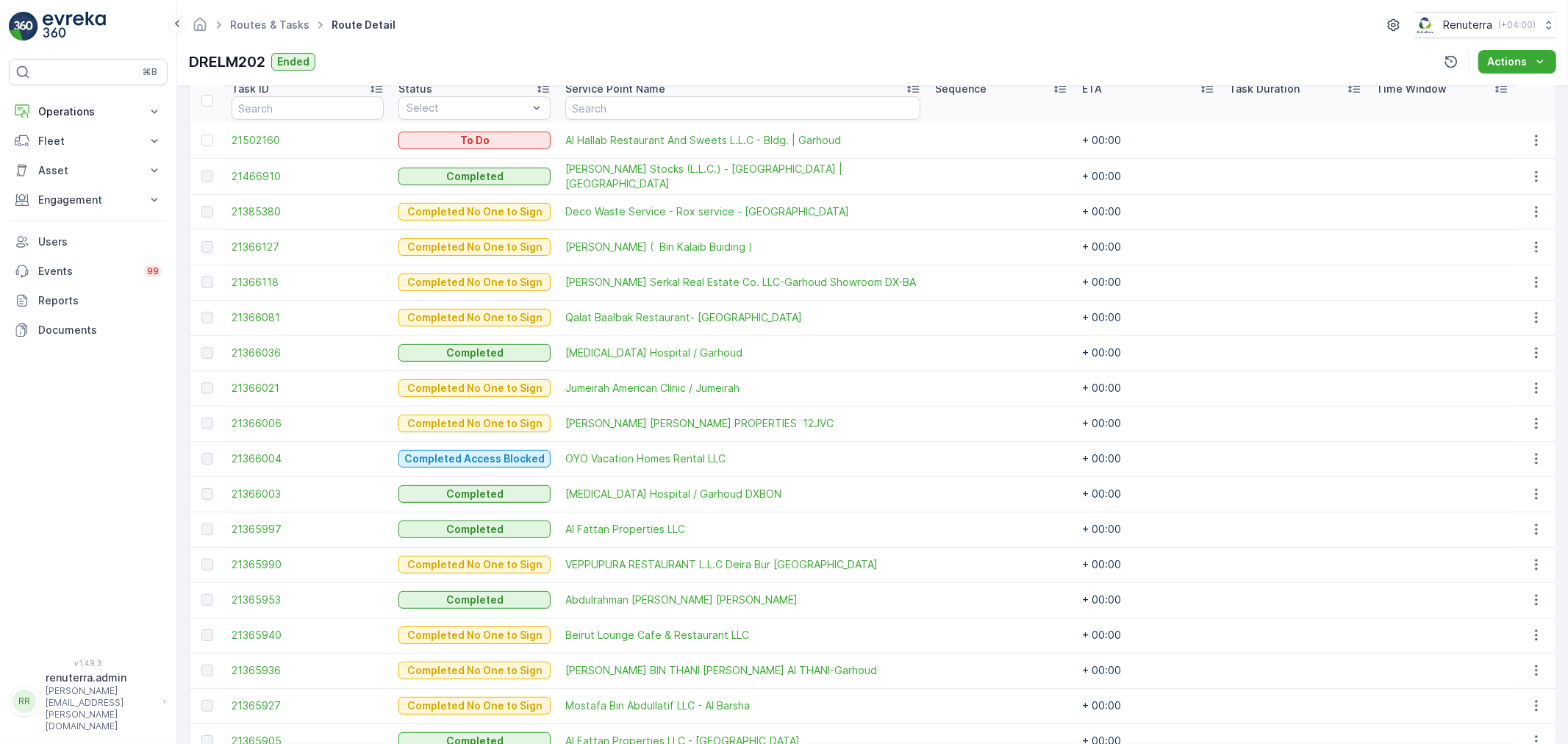
scroll to position [163, 0]
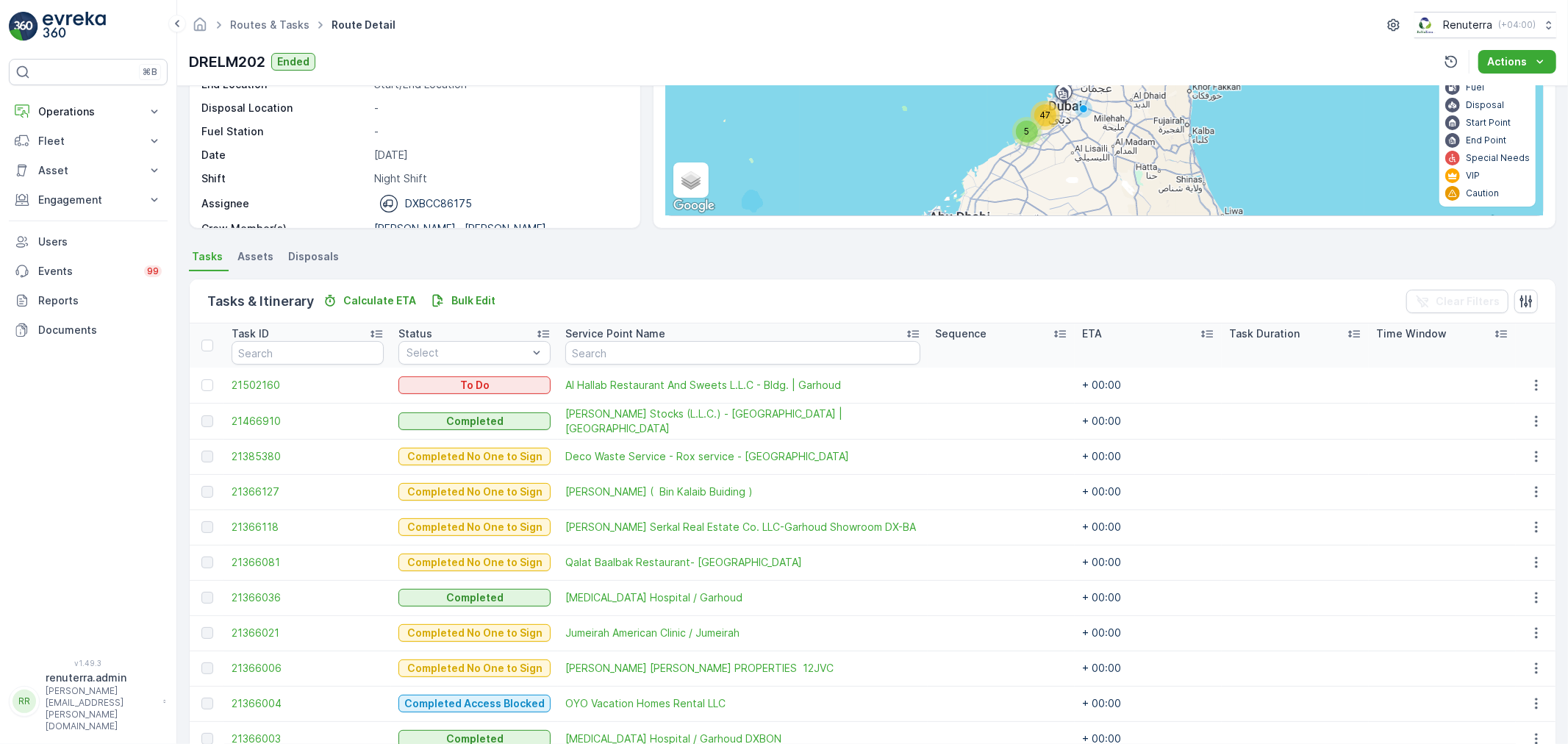
drag, startPoint x: 618, startPoint y: 379, endPoint x: 1015, endPoint y: 474, distance: 408.2
click at [1016, 474] on td at bounding box center [1001, 491] width 147 height 35
click at [685, 347] on input "text" at bounding box center [742, 353] width 355 height 24
type input "h"
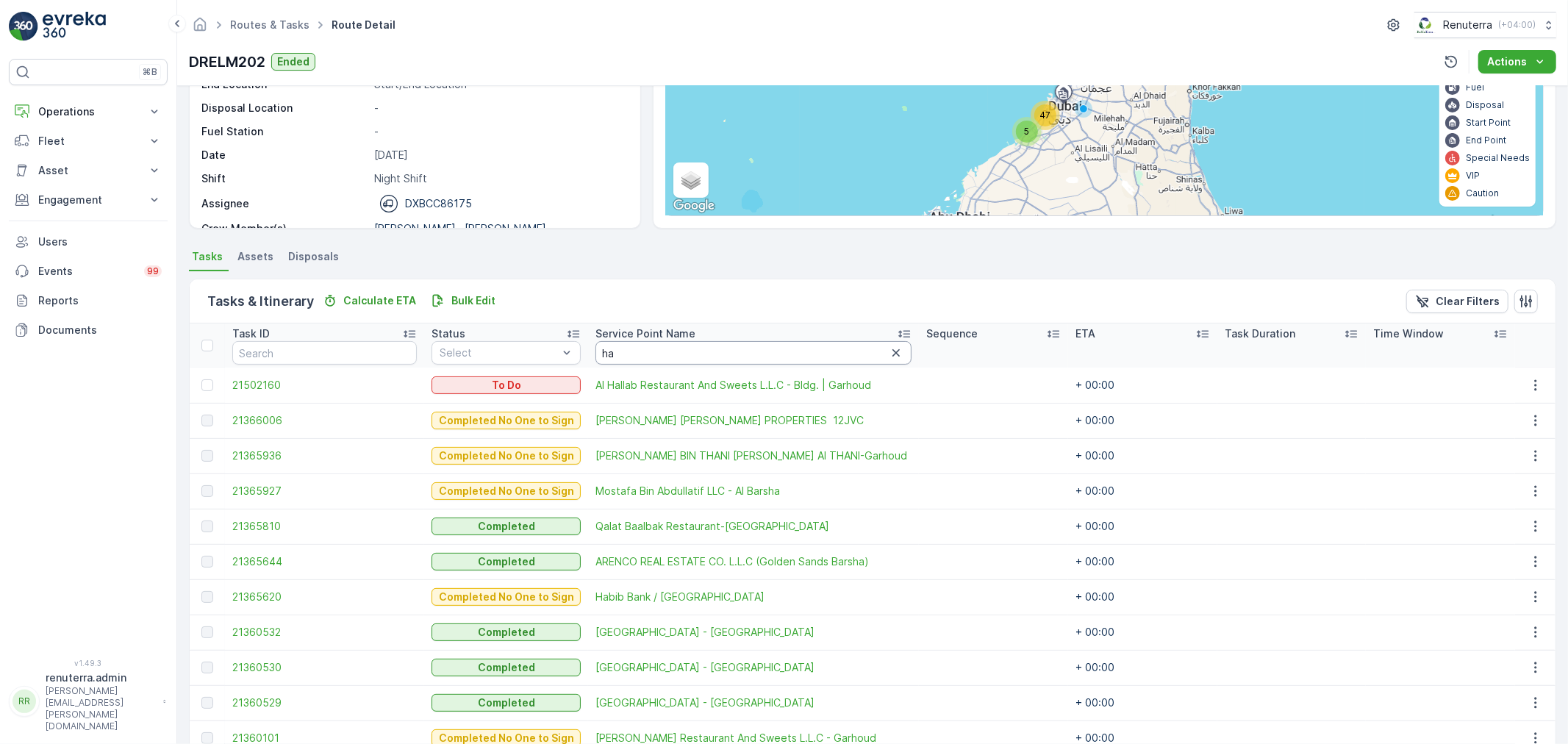
click at [679, 354] on input "ha" at bounding box center [753, 353] width 316 height 24
type input "hallab"
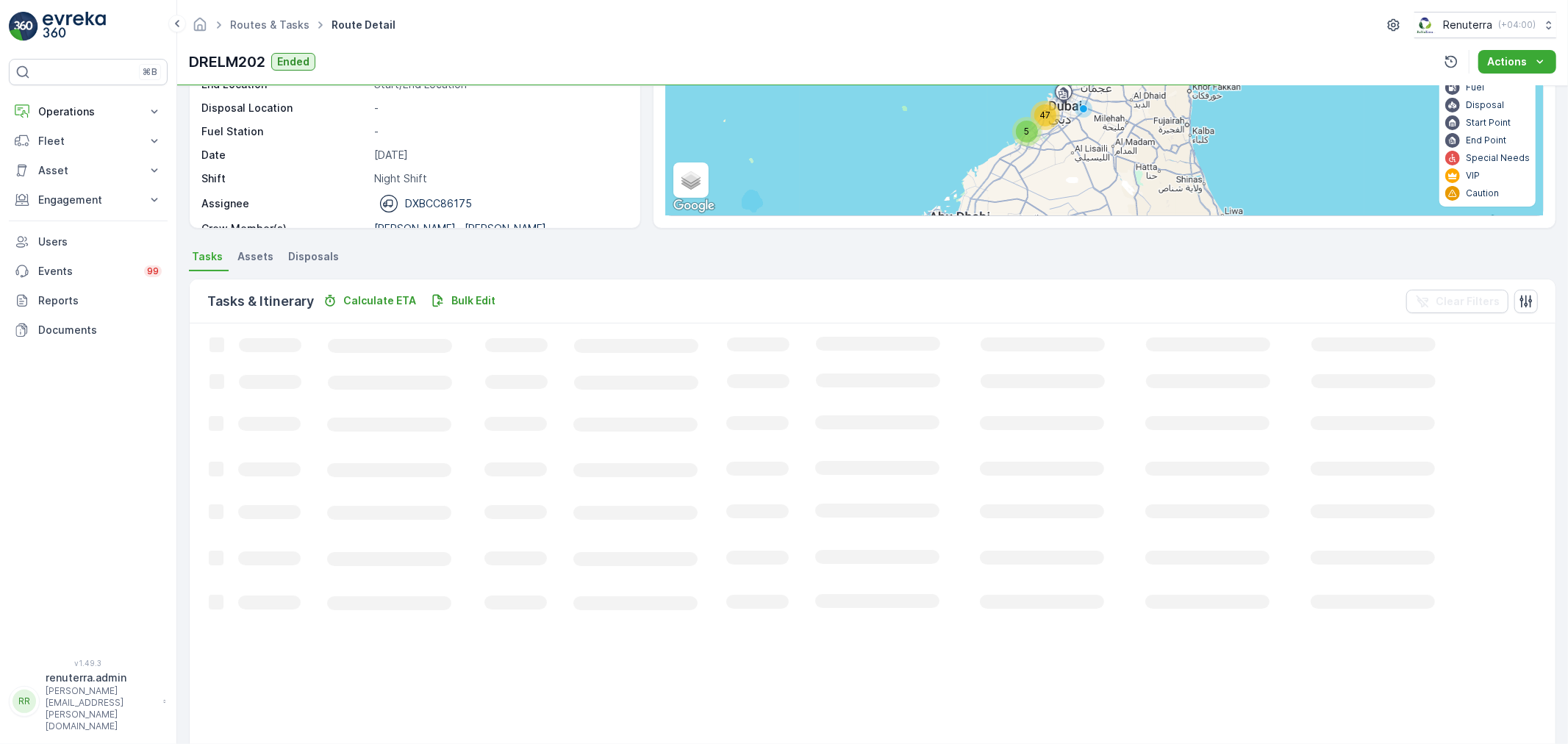
scroll to position [15, 0]
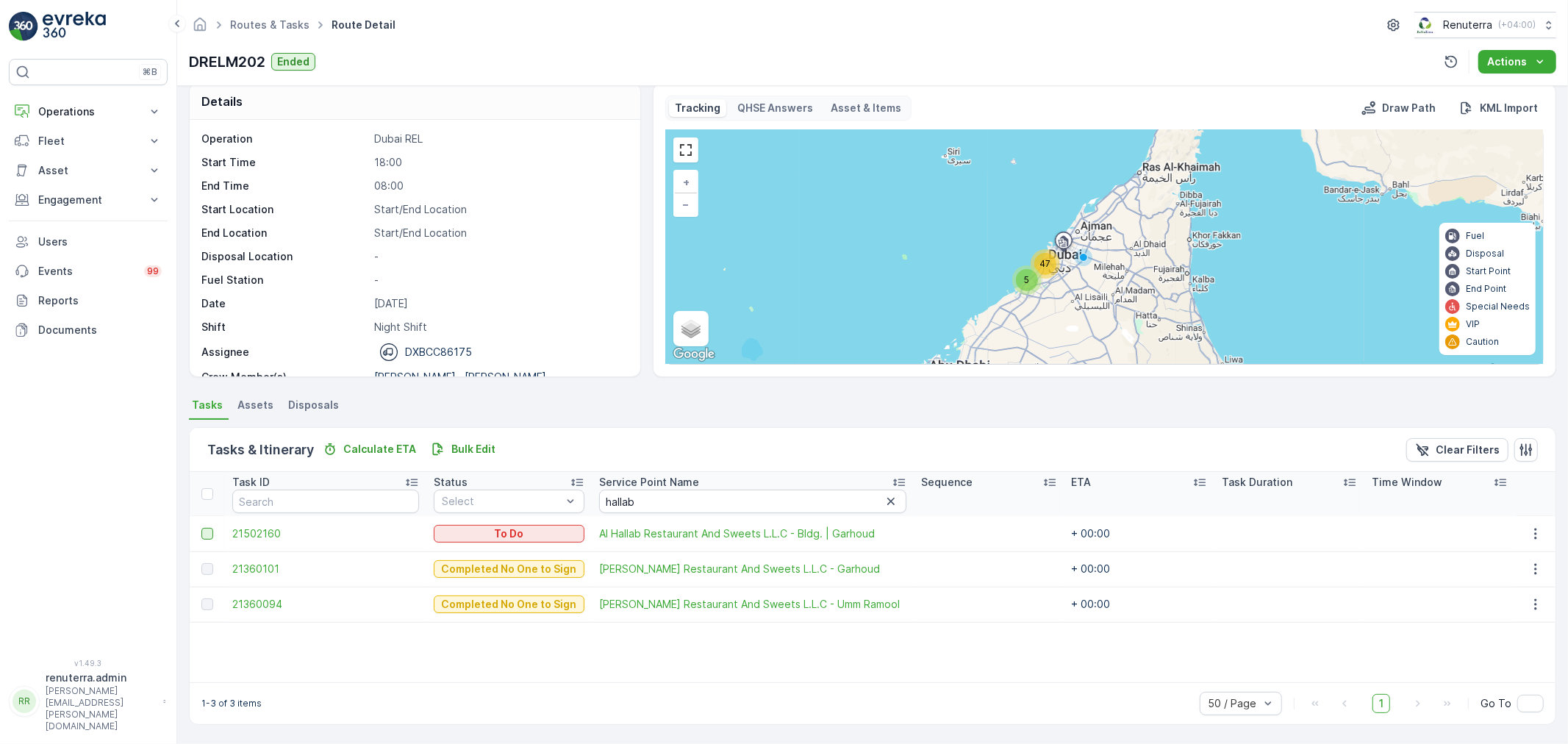
click at [211, 533] on div at bounding box center [207, 534] width 12 height 12
click at [201, 528] on input "checkbox" at bounding box center [201, 528] width 0 height 0
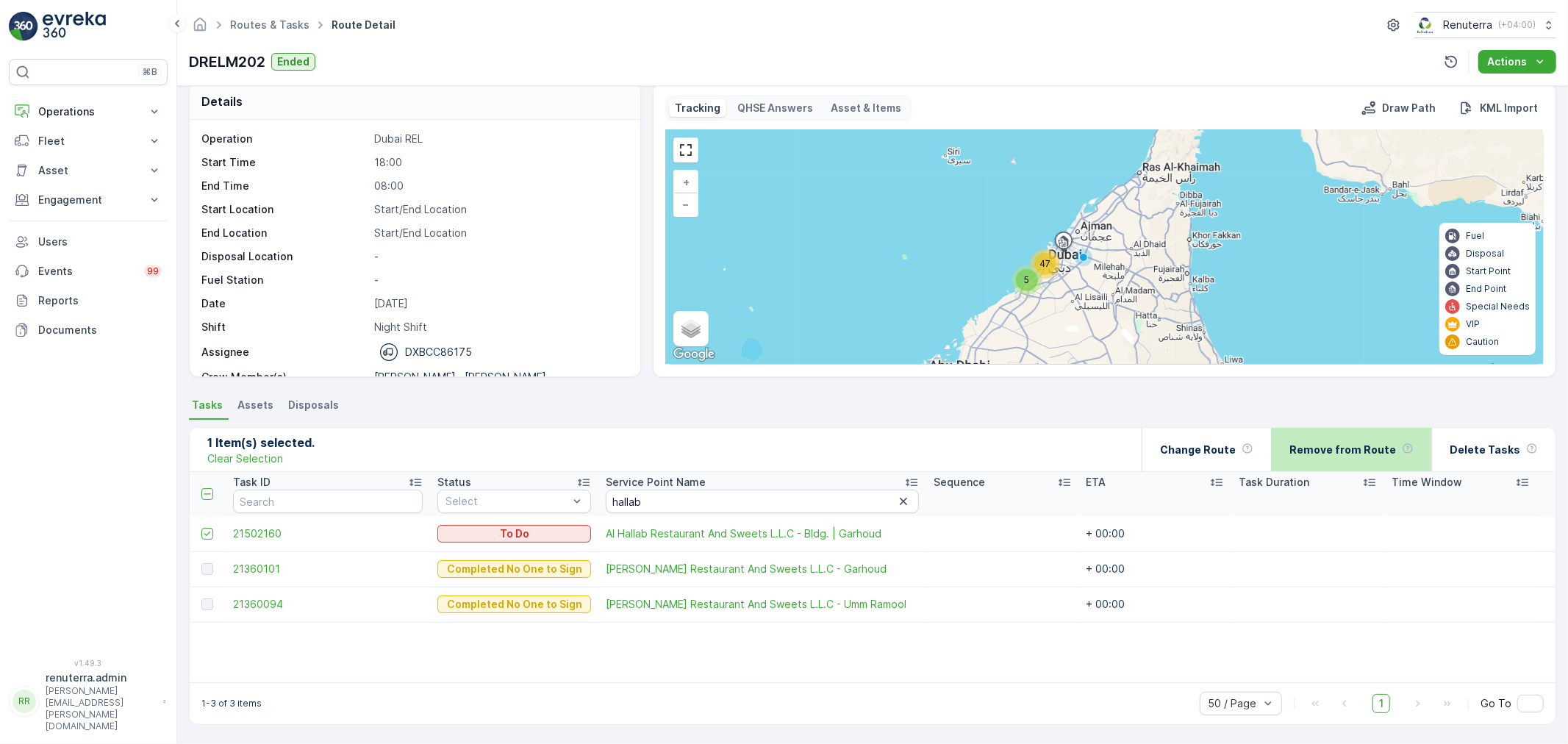
click at [1365, 454] on p "Remove from Route" at bounding box center [1342, 449] width 107 height 15
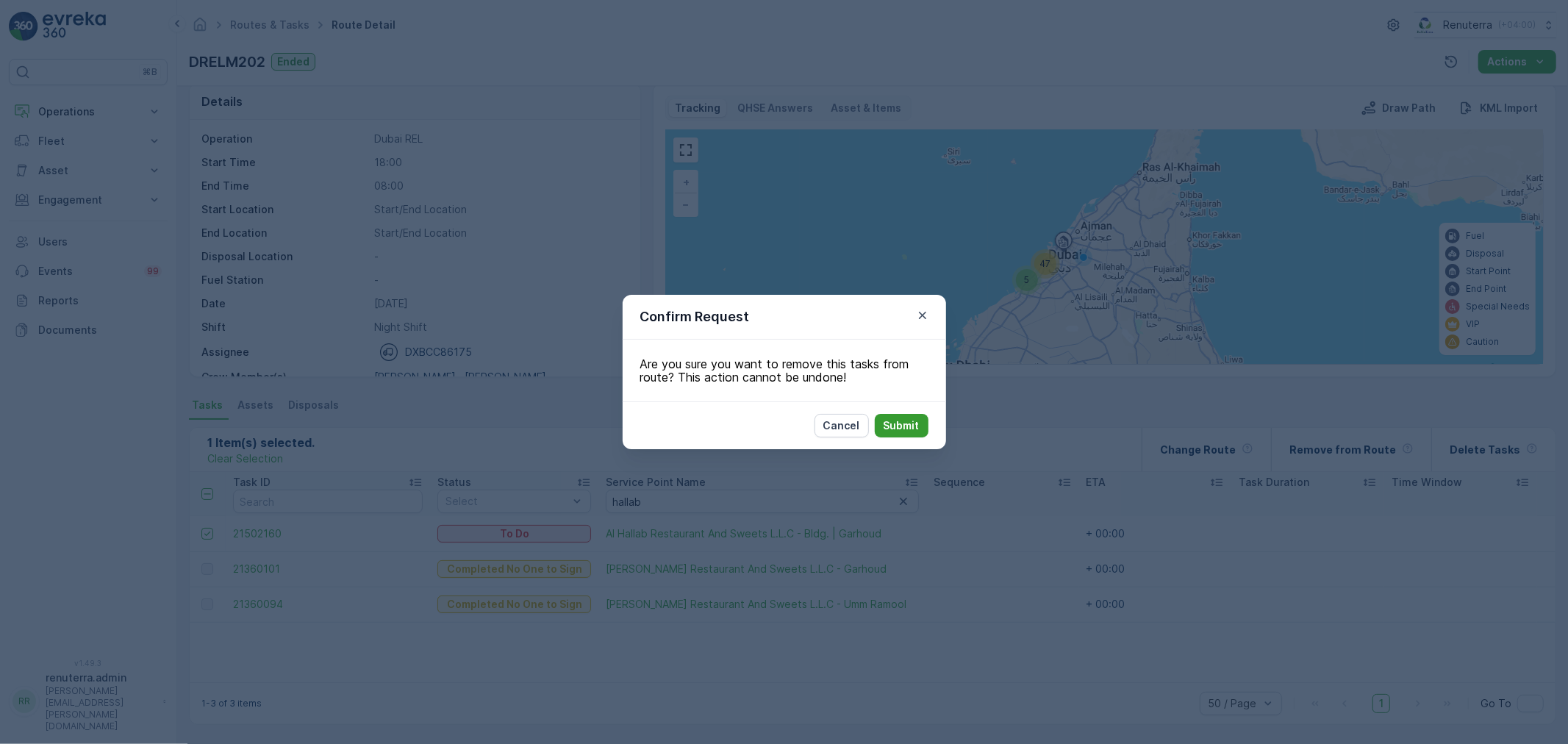
click at [910, 428] on p "Submit" at bounding box center [902, 425] width 36 height 15
